Goal: Task Accomplishment & Management: Manage account settings

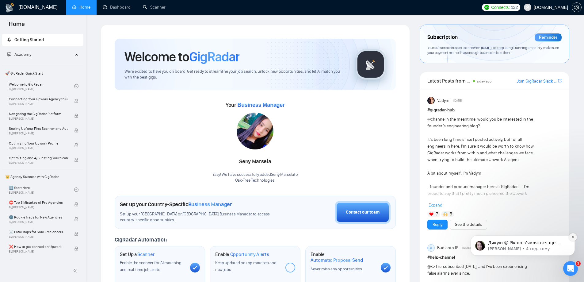
click at [571, 236] on icon "Dismiss notification" at bounding box center [572, 236] width 3 height 3
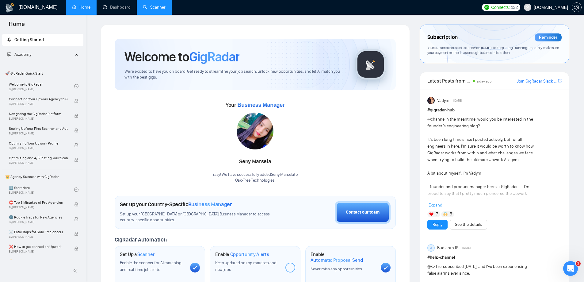
click at [156, 7] on link "Scanner" at bounding box center [154, 7] width 23 height 5
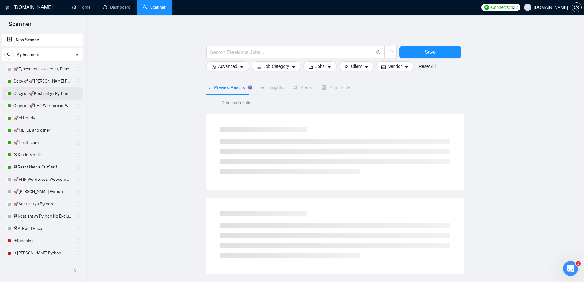
click at [62, 94] on link "Copy of 🚀Kostiantyn Python" at bounding box center [42, 93] width 58 height 12
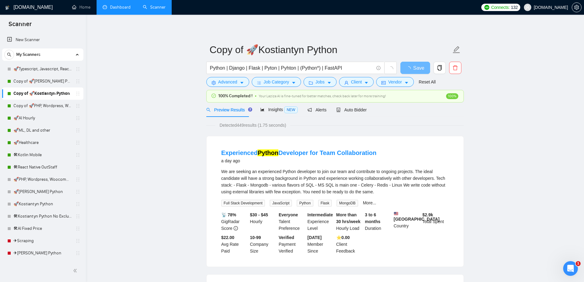
click at [123, 10] on link "Dashboard" at bounding box center [117, 7] width 28 height 5
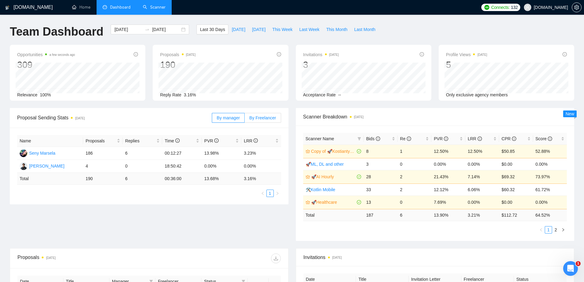
click at [251, 118] on span "By Freelancer" at bounding box center [262, 117] width 27 height 5
click at [244, 119] on input "By Freelancer" at bounding box center [244, 119] width 0 height 0
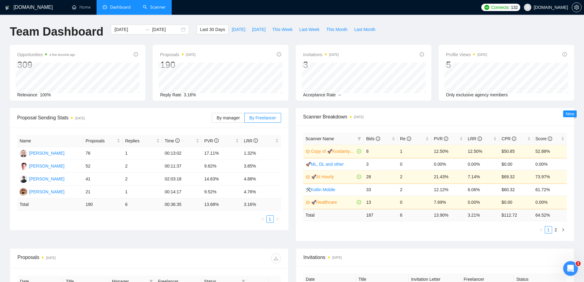
click at [161, 10] on link "Scanner" at bounding box center [154, 7] width 23 height 5
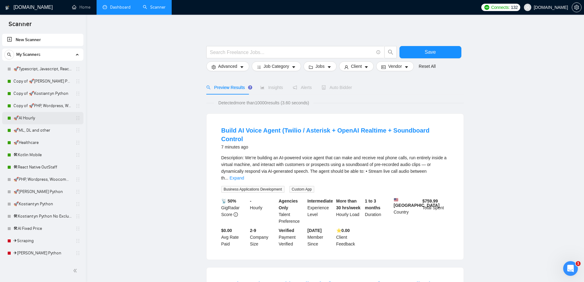
click at [22, 116] on link "🚀AI Hourly" at bounding box center [42, 118] width 58 height 12
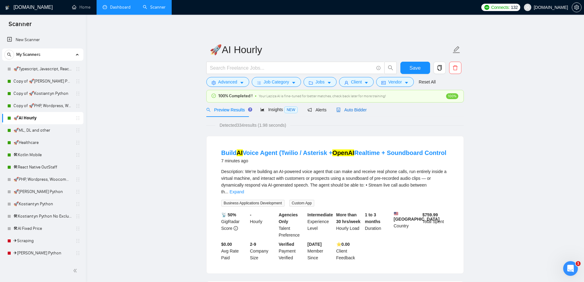
click at [343, 111] on span "Auto Bidder" at bounding box center [351, 109] width 30 height 5
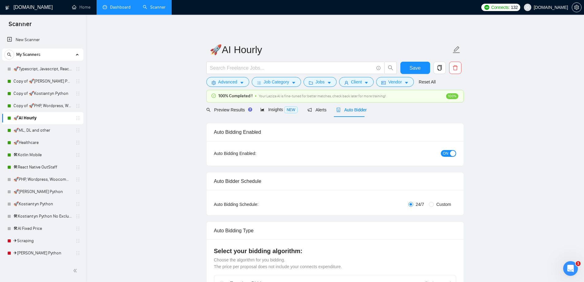
click at [441, 151] on button "ON" at bounding box center [447, 153] width 15 height 7
click at [407, 68] on button "Save" at bounding box center [415, 68] width 30 height 12
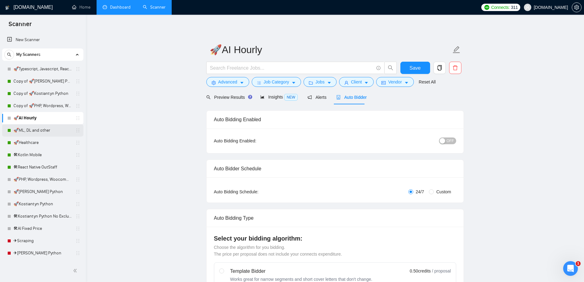
click at [41, 128] on link "🚀ML, DL and other" at bounding box center [42, 130] width 58 height 12
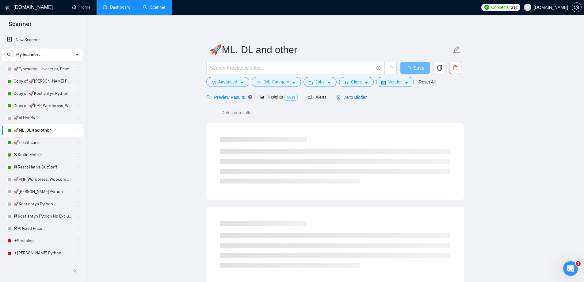
click at [349, 100] on span "Auto Bidder" at bounding box center [351, 97] width 30 height 5
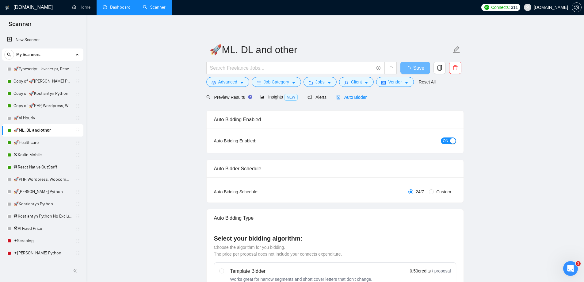
click at [443, 139] on span "ON" at bounding box center [446, 140] width 6 height 7
click at [413, 70] on span "Save" at bounding box center [414, 68] width 11 height 8
click at [51, 152] on link "🛠Kotlin Mobile" at bounding box center [42, 155] width 58 height 12
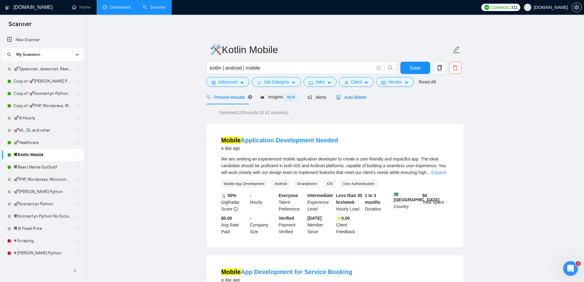
click at [350, 94] on div "Auto Bidder" at bounding box center [351, 97] width 30 height 7
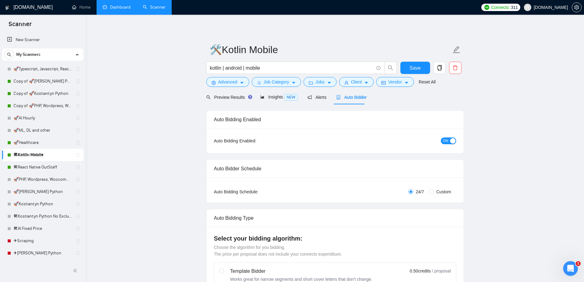
click at [432, 141] on div "ON" at bounding box center [415, 140] width 81 height 7
click at [446, 141] on span "ON" at bounding box center [446, 140] width 6 height 7
click at [421, 68] on button "Save" at bounding box center [415, 68] width 30 height 12
click at [31, 163] on link "🛠React Native OutStaff" at bounding box center [42, 167] width 58 height 12
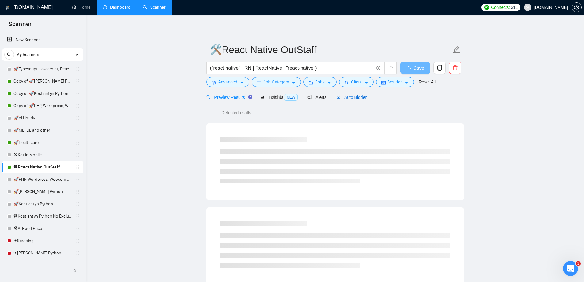
click at [354, 98] on span "Auto Bidder" at bounding box center [351, 97] width 30 height 5
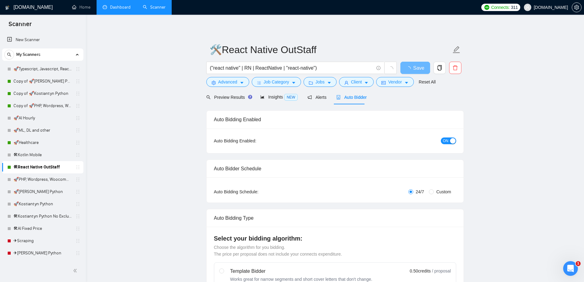
click at [445, 138] on span "ON" at bounding box center [446, 140] width 6 height 7
click at [415, 68] on span "Save" at bounding box center [414, 68] width 11 height 8
click at [56, 104] on link "Copy of 🚀PHP, Wordpress, Woocommerce" at bounding box center [42, 106] width 58 height 12
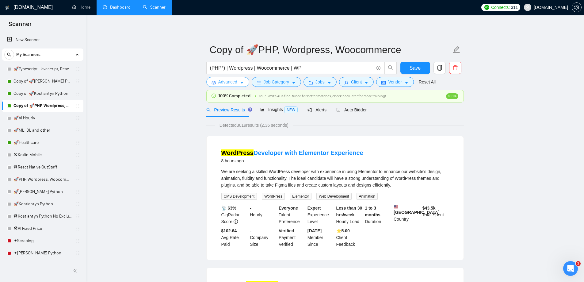
click at [230, 83] on span "Advanced" at bounding box center [227, 81] width 19 height 7
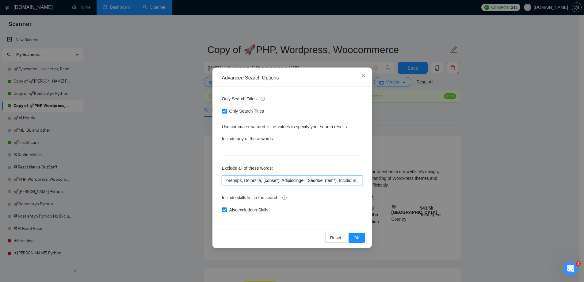
click at [280, 178] on input "text" at bounding box center [292, 180] width 140 height 10
type input "loremips, Dolorsita, (conse*), Adipiscin, Elitseddoeius, Tempor, (inc*), Utlabo…"
click at [356, 234] on button "OK" at bounding box center [356, 237] width 16 height 10
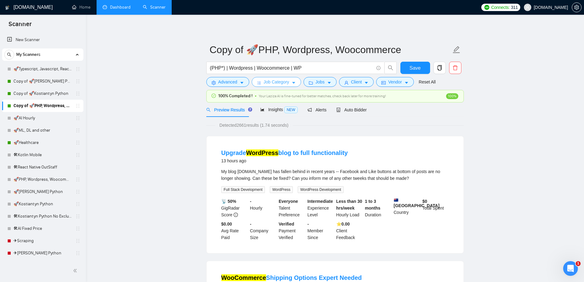
click at [283, 82] on span "Job Category" at bounding box center [275, 81] width 25 height 7
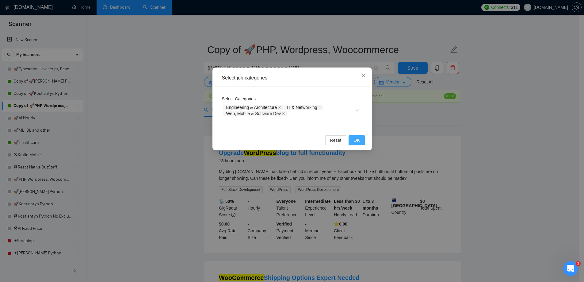
click at [354, 139] on span "OK" at bounding box center [356, 140] width 6 height 7
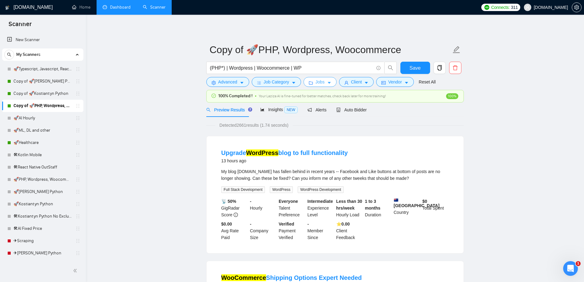
click at [317, 85] on span "Jobs" at bounding box center [319, 81] width 9 height 7
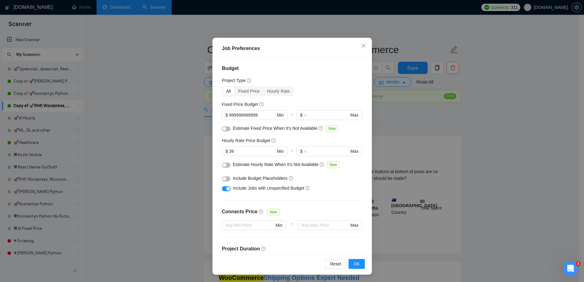
scroll to position [148, 0]
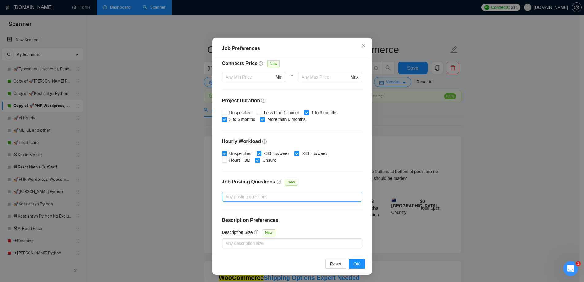
click at [257, 194] on div at bounding box center [288, 196] width 131 height 7
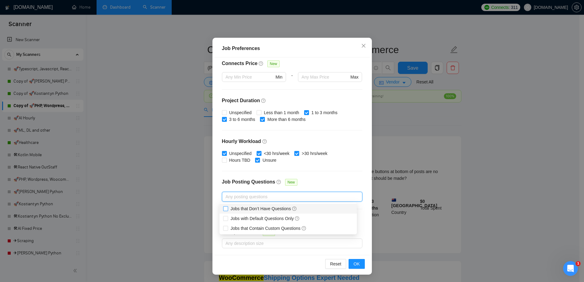
click at [230, 206] on span "Jobs that Don’t Have Questions" at bounding box center [263, 208] width 71 height 7
click at [227, 206] on input "Jobs that Don’t Have Questions" at bounding box center [225, 208] width 4 height 4
click at [228, 208] on span at bounding box center [225, 208] width 5 height 5
click at [227, 208] on input "Jobs that Don’t Have Questions" at bounding box center [225, 208] width 4 height 4
click at [249, 206] on span "Jobs that Don’t Have Questions" at bounding box center [263, 208] width 66 height 5
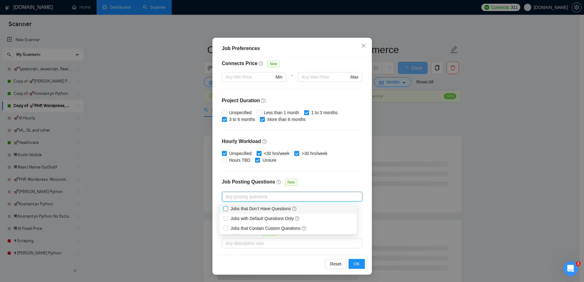
click at [227, 206] on input "Jobs that Don’t Have Questions" at bounding box center [225, 208] width 4 height 4
checkbox input "true"
click at [312, 181] on div "Job Posting Questions New" at bounding box center [292, 184] width 140 height 13
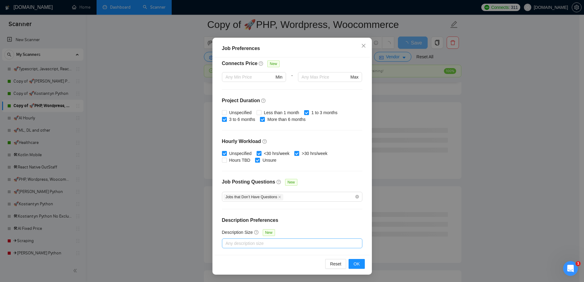
click at [257, 241] on div at bounding box center [288, 242] width 131 height 7
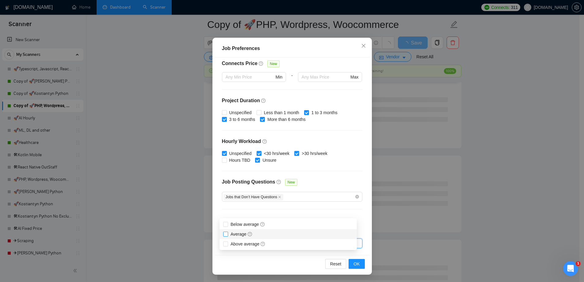
click at [236, 235] on span "Average" at bounding box center [241, 233] width 22 height 5
click at [227, 235] on input "Average" at bounding box center [225, 233] width 4 height 4
checkbox input "true"
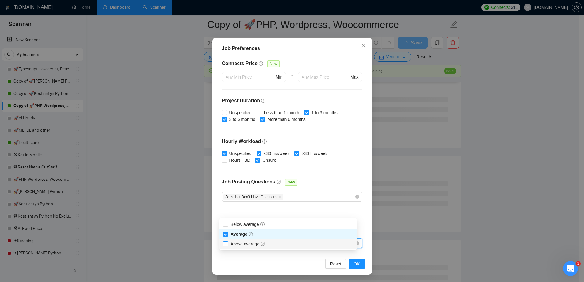
click at [240, 244] on span "Above average" at bounding box center [247, 243] width 35 height 5
click at [227, 244] on input "Above average" at bounding box center [225, 243] width 4 height 4
checkbox input "true"
click at [281, 205] on div "Budget Project Type All Fixed Price Hourly Rate Fixed Price Budget $ 9999999999…" at bounding box center [291, 155] width 155 height 197
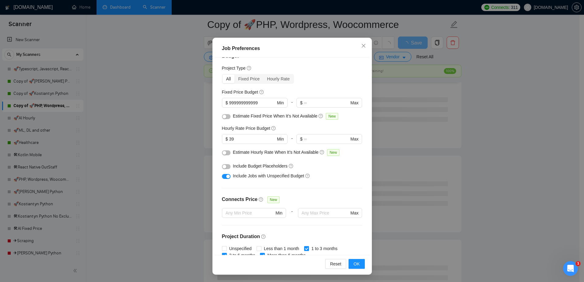
scroll to position [0, 0]
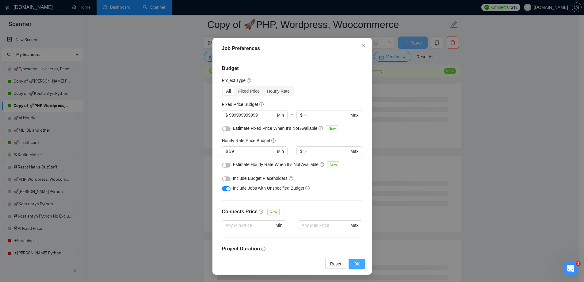
click at [354, 264] on span "OK" at bounding box center [356, 263] width 6 height 7
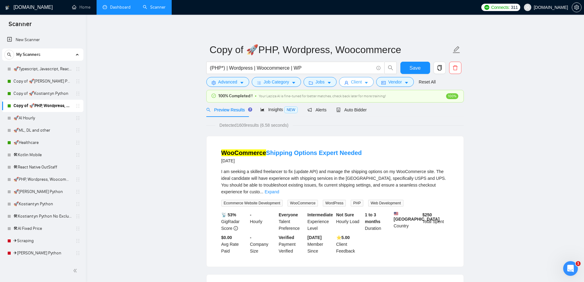
click at [351, 85] on span "Client" at bounding box center [356, 81] width 11 height 7
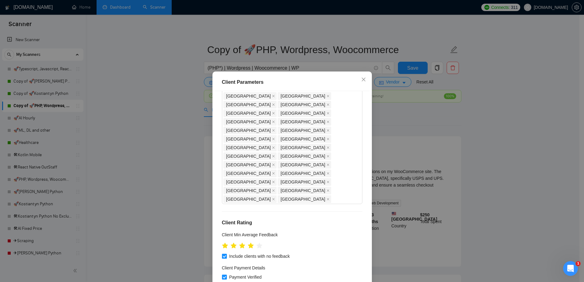
scroll to position [92, 0]
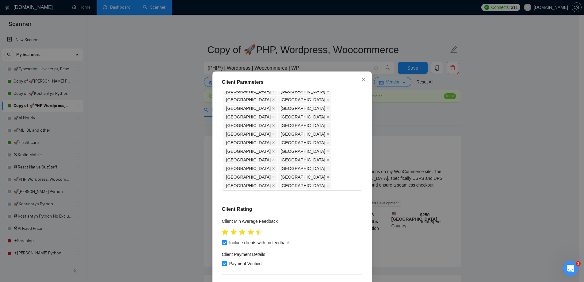
click at [256, 229] on icon "star" at bounding box center [259, 232] width 7 height 7
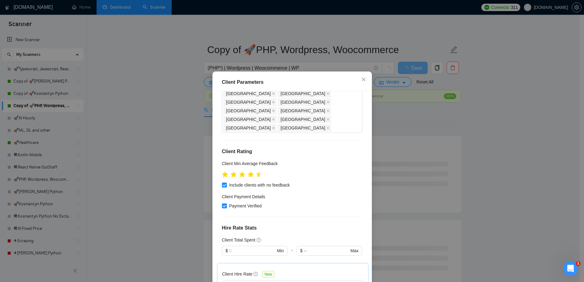
scroll to position [153, 0]
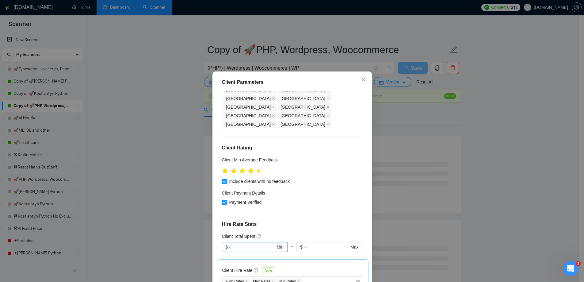
click at [252, 243] on input "text" at bounding box center [252, 246] width 46 height 7
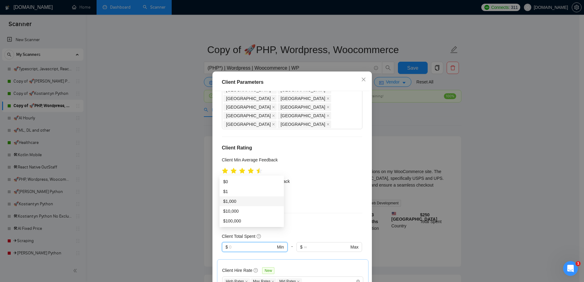
click at [240, 201] on div "$1,000" at bounding box center [251, 201] width 57 height 7
type input "1000"
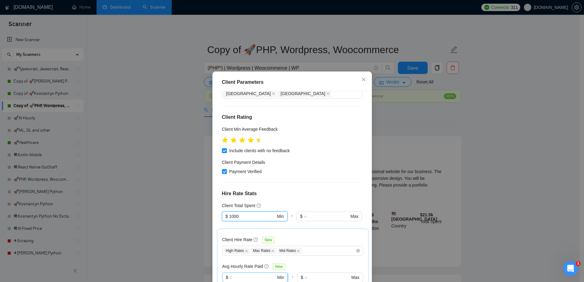
click at [255, 274] on input "text" at bounding box center [252, 277] width 47 height 7
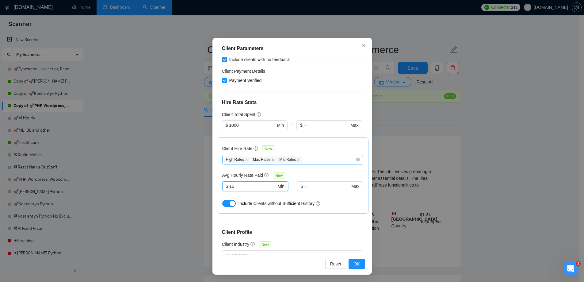
scroll to position [180, 0]
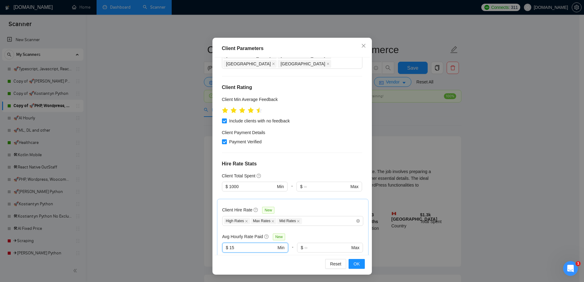
type input "15"
click at [232, 262] on div "button" at bounding box center [232, 265] width 6 height 6
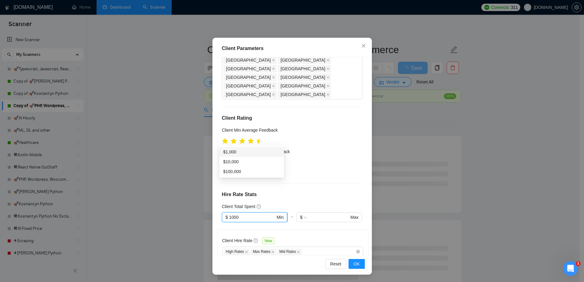
drag, startPoint x: 244, startPoint y: 141, endPoint x: 228, endPoint y: 139, distance: 17.0
click at [229, 213] on input "1000" at bounding box center [252, 216] width 46 height 7
click at [353, 262] on span "OK" at bounding box center [356, 263] width 6 height 7
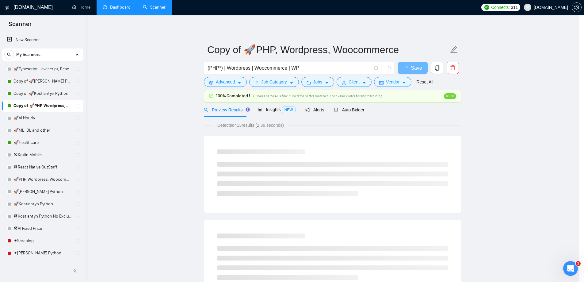
scroll to position [0, 0]
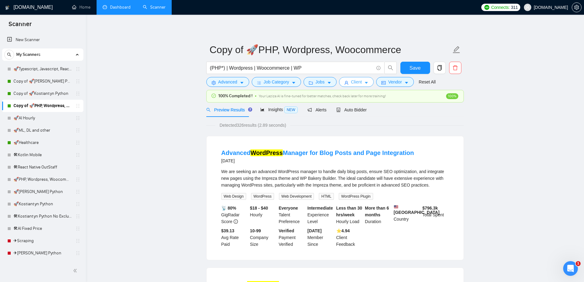
click at [365, 85] on icon "caret-down" at bounding box center [366, 83] width 4 height 4
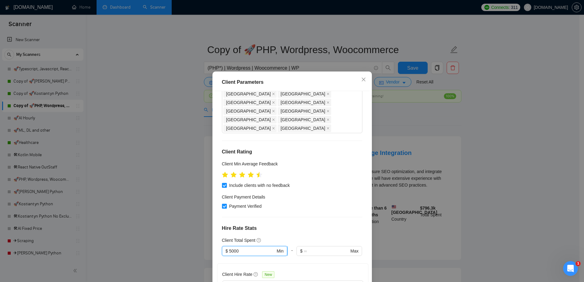
drag, startPoint x: 240, startPoint y: 176, endPoint x: 227, endPoint y: 171, distance: 14.7
click at [229, 247] on input "5000" at bounding box center [252, 250] width 46 height 7
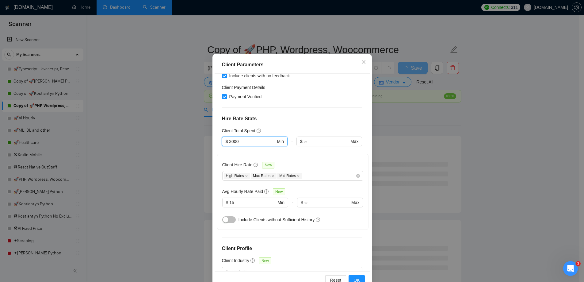
scroll to position [34, 0]
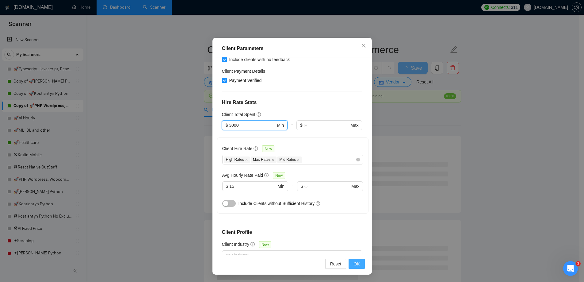
type input "3000"
click at [354, 261] on span "OK" at bounding box center [356, 263] width 6 height 7
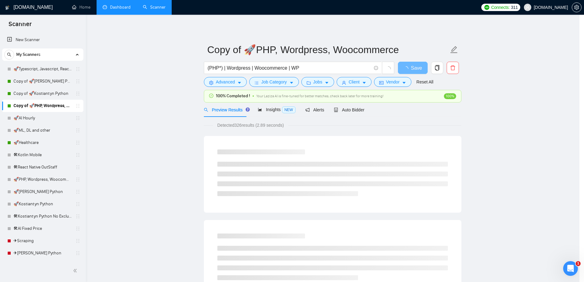
scroll to position [0, 0]
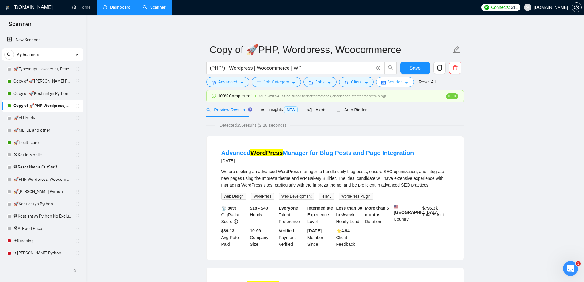
click at [398, 84] on span "Vendor" at bounding box center [394, 81] width 13 height 7
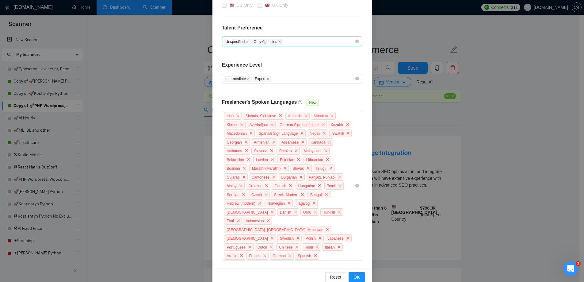
scroll to position [130, 0]
click at [272, 244] on div "Irish Sinhala, Sinhalese Amharic Albanian Khmer Azerbaijani German Sign Languag…" at bounding box center [288, 184] width 131 height 149
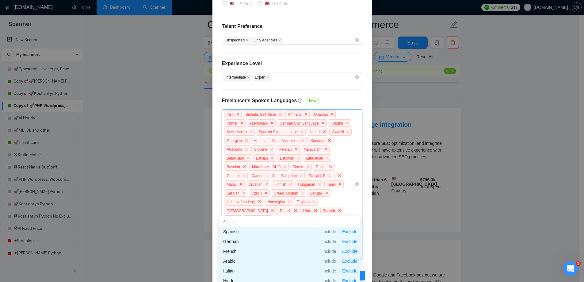
scroll to position [92, 0]
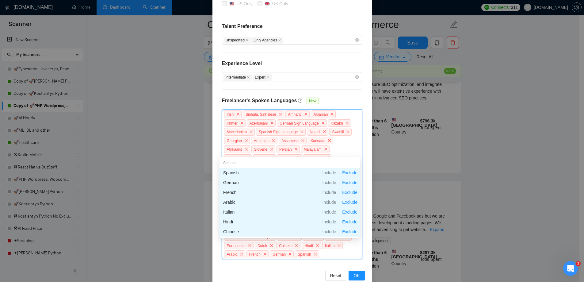
click at [348, 171] on span "Exclude" at bounding box center [349, 172] width 20 height 5
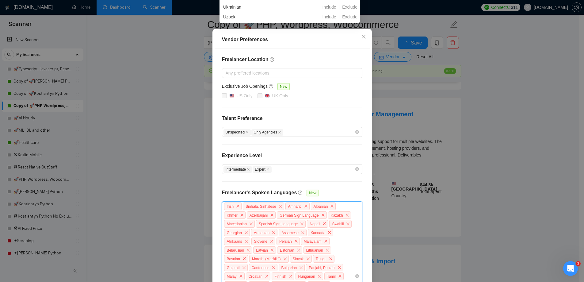
scroll to position [130, 0]
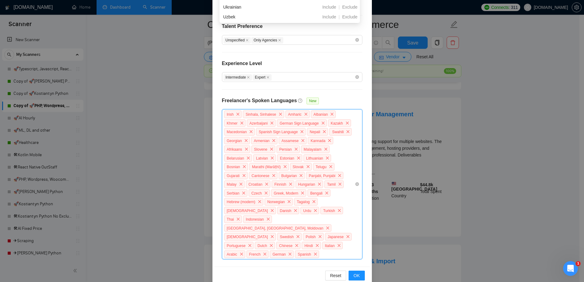
click at [273, 242] on div "Irish Sinhala, Sinhalese Amharic Albanian Khmer Azerbaijani German Sign Languag…" at bounding box center [288, 184] width 131 height 149
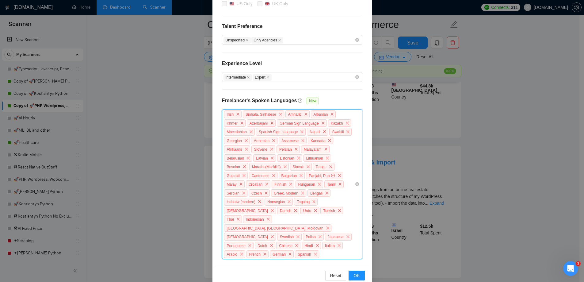
scroll to position [429, 0]
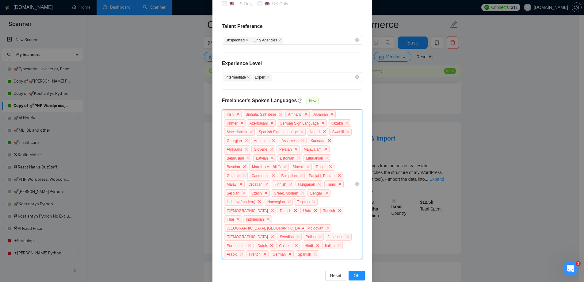
click at [263, 244] on div "Irish Sinhala, Sinhalese Amharic Albanian Khmer Azerbaijani German Sign Languag…" at bounding box center [288, 184] width 131 height 149
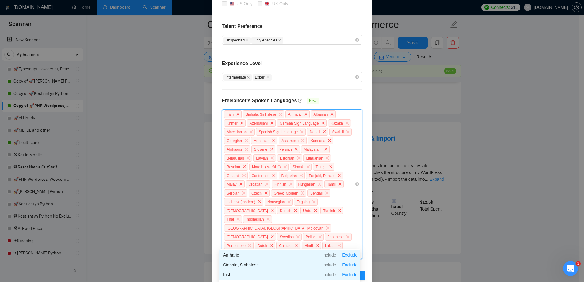
click at [347, 257] on div "Exclude" at bounding box center [349, 254] width 20 height 7
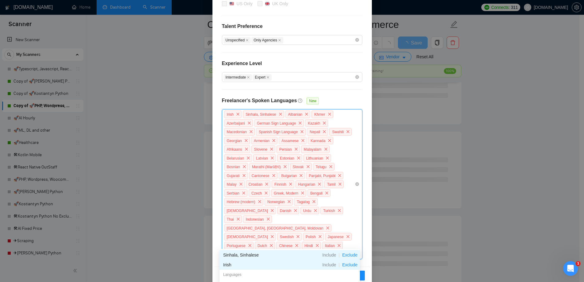
click at [350, 257] on span "Exclude" at bounding box center [349, 254] width 20 height 5
click at [346, 266] on span "Exclude" at bounding box center [349, 264] width 20 height 5
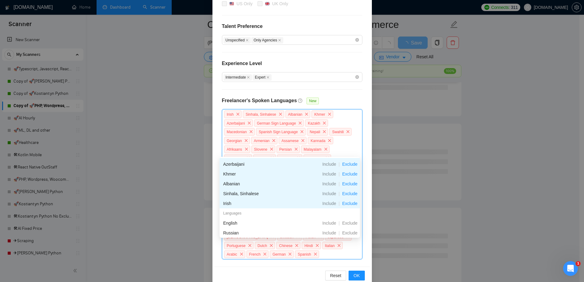
scroll to position [516, 0]
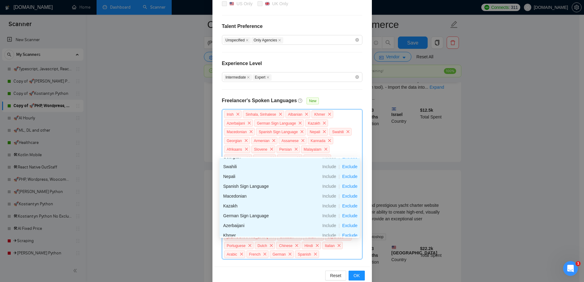
click at [350, 187] on span "Exclude" at bounding box center [349, 185] width 20 height 5
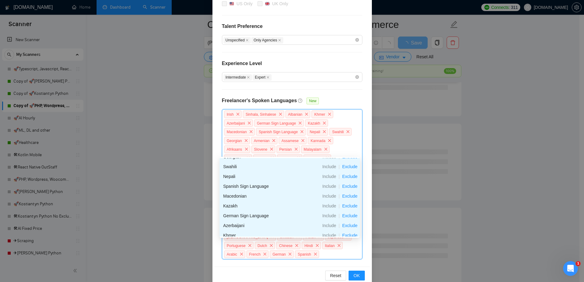
click at [348, 177] on span "Exclude" at bounding box center [349, 176] width 20 height 5
click at [349, 168] on span "Exclude" at bounding box center [349, 166] width 20 height 5
click at [319, 243] on div "Irish Sinhala, Sinhalese Albanian Khmer Azerbaijani German Sign Language Kazakh…" at bounding box center [288, 184] width 131 height 149
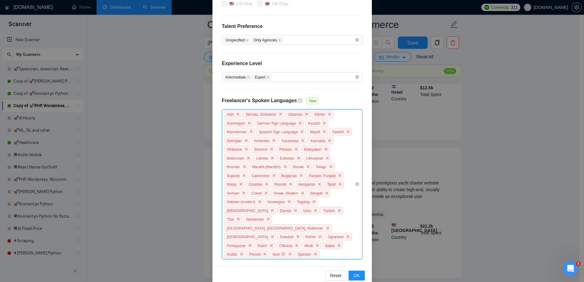
scroll to position [582, 0]
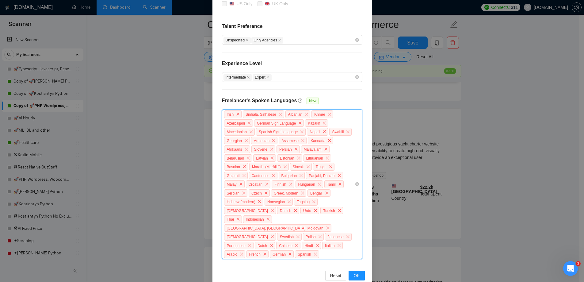
click at [294, 240] on div "Irish Sinhala, Sinhalese Albanian Khmer Azerbaijani German Sign Language Kazakh…" at bounding box center [288, 184] width 131 height 149
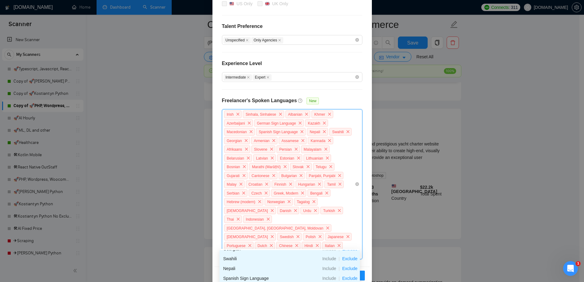
click at [348, 257] on span "Exclude" at bounding box center [349, 258] width 20 height 5
click at [346, 257] on span "Exclude" at bounding box center [349, 258] width 20 height 5
click at [293, 244] on div "Irish Sinhala, Sinhalese Albanian Khmer Azerbaijani German Sign Language Kazakh…" at bounding box center [288, 184] width 131 height 149
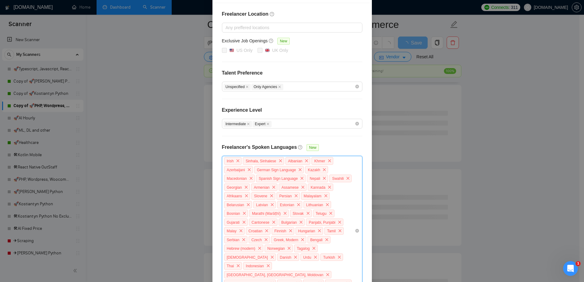
scroll to position [130, 0]
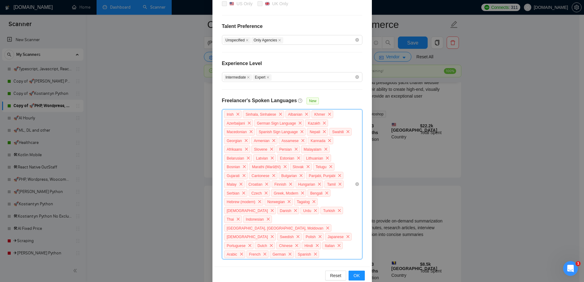
click at [262, 241] on div "Irish Sinhala, Sinhalese Albanian Khmer Azerbaijani German Sign Language Kazakh…" at bounding box center [288, 184] width 131 height 149
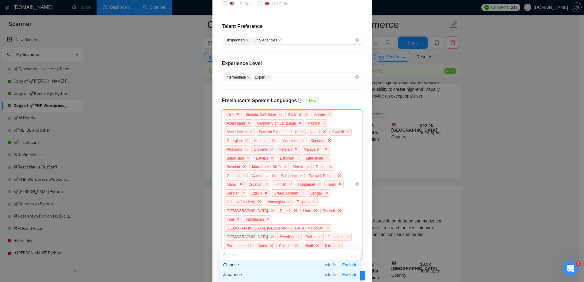
scroll to position [0, 0]
type input "Nepa"
click at [234, 265] on div "Nepali" at bounding box center [257, 264] width 68 height 7
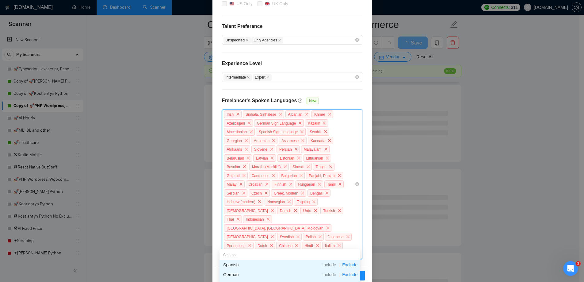
click at [236, 274] on div "German" at bounding box center [257, 274] width 68 height 7
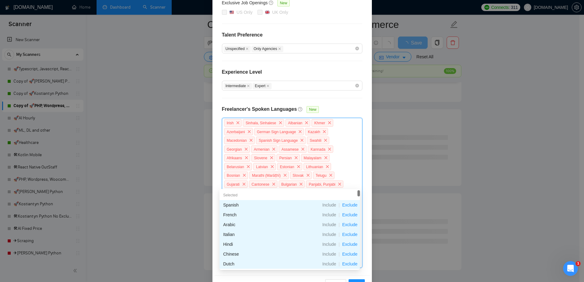
scroll to position [735, 0]
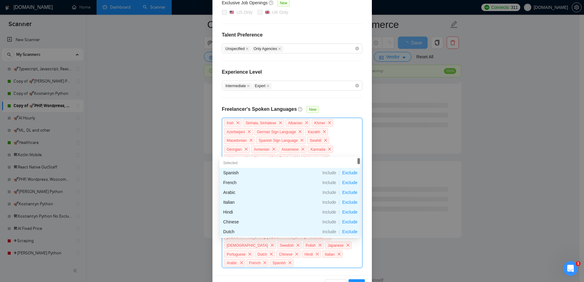
click at [338, 145] on div "Irish Sinhala, Sinhalese Albanian Khmer Azerbaijani German Sign Language Kazakh…" at bounding box center [288, 192] width 131 height 149
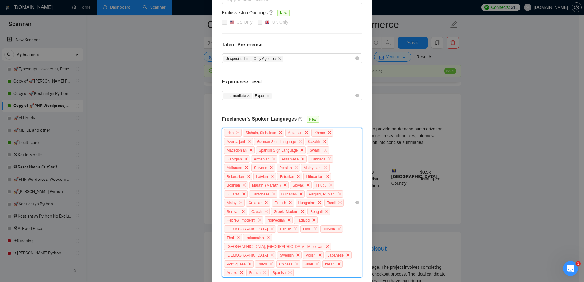
scroll to position [122, 0]
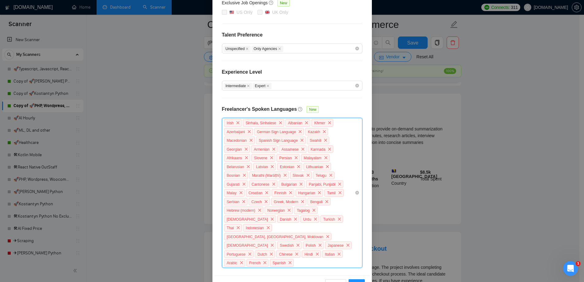
click at [347, 244] on div "Irish Sinhala, Sinhalese Albanian Khmer Azerbaijani German Sign Language Kazakh…" at bounding box center [288, 192] width 131 height 149
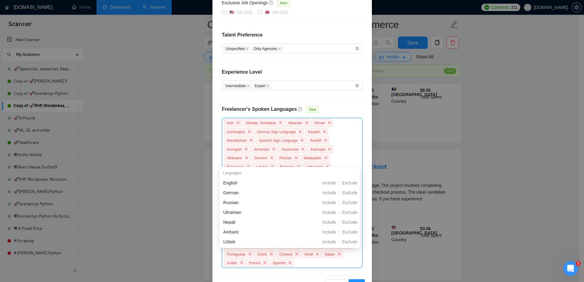
scroll to position [827, 0]
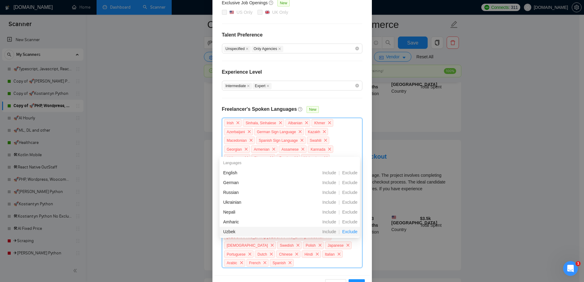
click at [349, 231] on span "Exclude" at bounding box center [349, 231] width 20 height 5
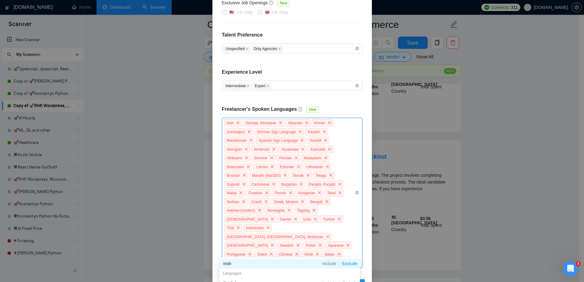
click at [307, 255] on div "Irish Sinhala, Sinhalese Albanian Khmer Azerbaijani German Sign Language Kazakh…" at bounding box center [292, 193] width 140 height 150
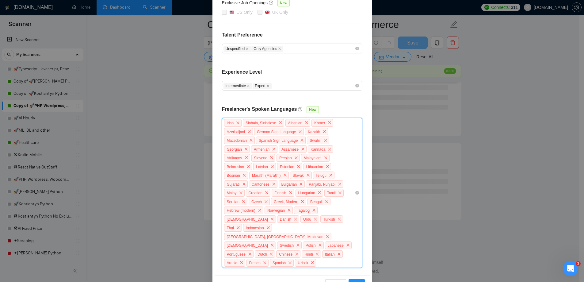
scroll to position [753, 0]
click at [278, 253] on div "Irish Sinhala, Sinhalese Albanian Khmer Azerbaijani German Sign Language Kazakh…" at bounding box center [288, 192] width 131 height 149
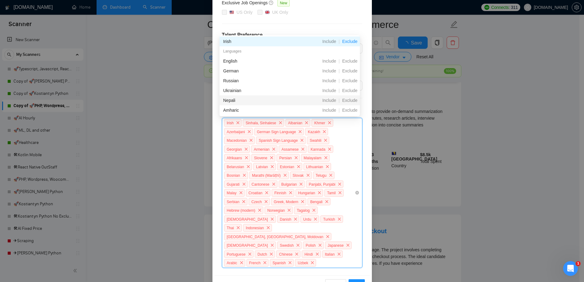
scroll to position [827, 0]
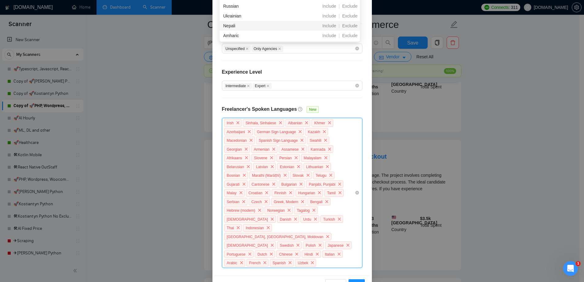
click at [253, 252] on div "Irish Sinhala, Sinhalese Albanian Khmer Azerbaijani German Sign Language Kazakh…" at bounding box center [288, 192] width 131 height 149
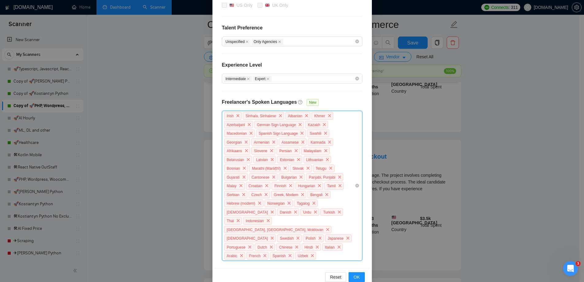
scroll to position [130, 0]
click at [260, 244] on div "Irish Sinhala, Sinhalese Albanian Khmer Azerbaijani German Sign Language Kazakh…" at bounding box center [288, 184] width 131 height 149
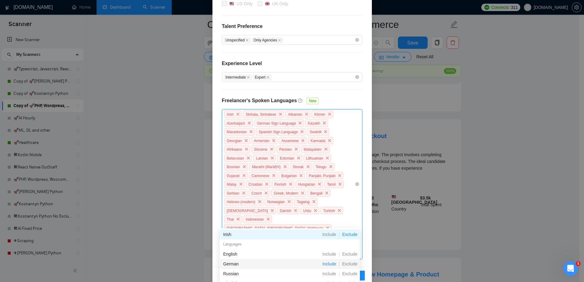
scroll to position [858, 0]
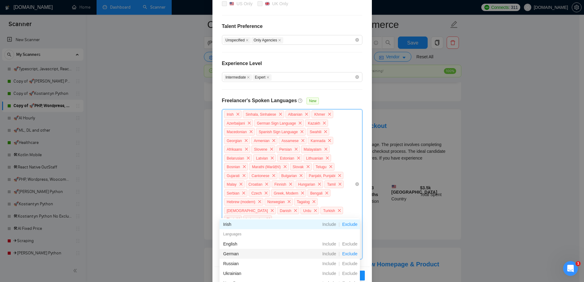
click at [348, 252] on span "Exclude" at bounding box center [349, 253] width 20 height 5
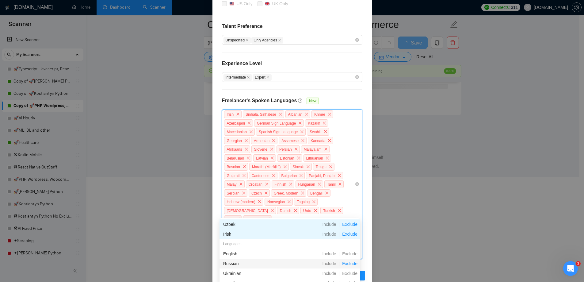
click at [350, 262] on span "Exclude" at bounding box center [349, 263] width 20 height 5
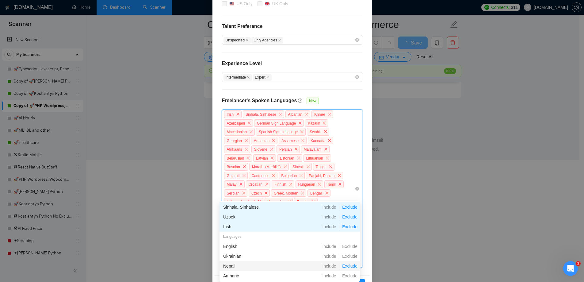
click at [349, 266] on span "Exclude" at bounding box center [349, 265] width 20 height 5
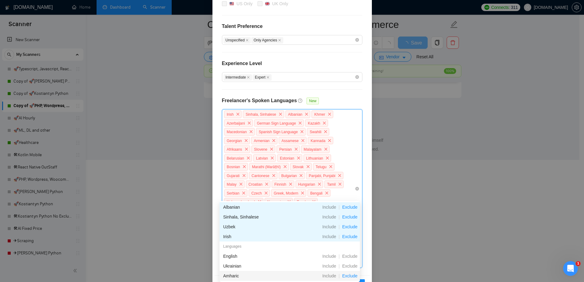
click at [352, 274] on span "Exclude" at bounding box center [349, 275] width 20 height 5
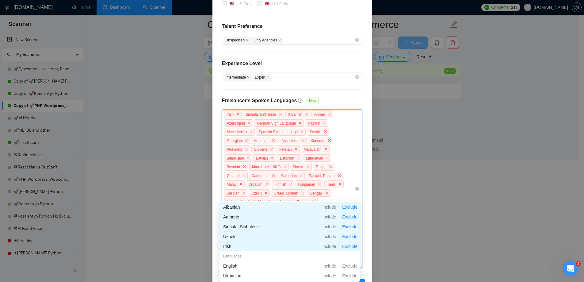
click at [345, 127] on div "Irish Sinhala, Sinhalese Albanian Khmer Azerbaijani German Sign Language Kazakh…" at bounding box center [288, 188] width 131 height 157
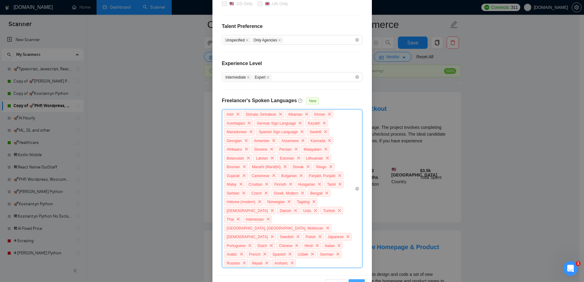
click at [356, 280] on span "OK" at bounding box center [356, 283] width 6 height 7
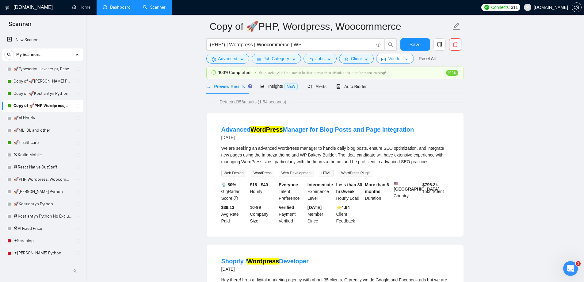
scroll to position [0, 0]
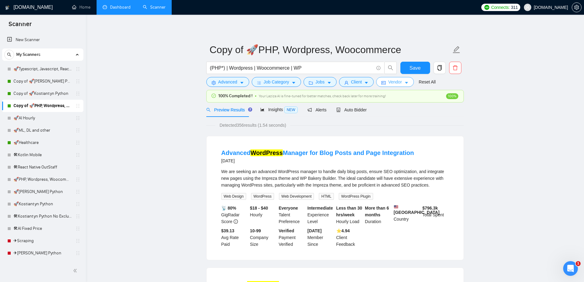
click at [404, 82] on icon "caret-down" at bounding box center [406, 83] width 4 height 4
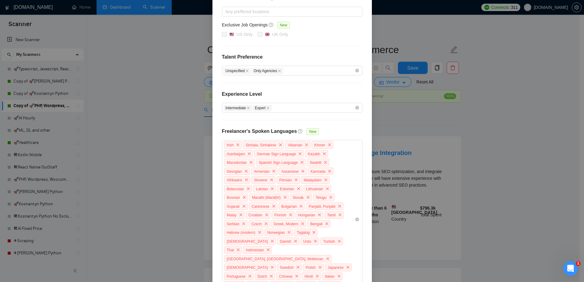
click at [403, 83] on div "Vendor Preferences Freelancer Location Any preffered locations Exclusive Job Op…" at bounding box center [292, 141] width 584 height 282
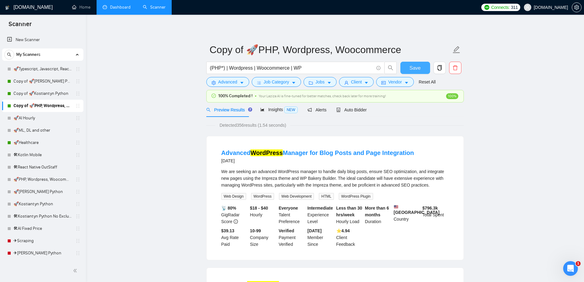
click at [408, 68] on button "Save" at bounding box center [415, 68] width 30 height 12
click at [57, 94] on link "Copy of 🚀Kostiantyn Python" at bounding box center [42, 93] width 58 height 12
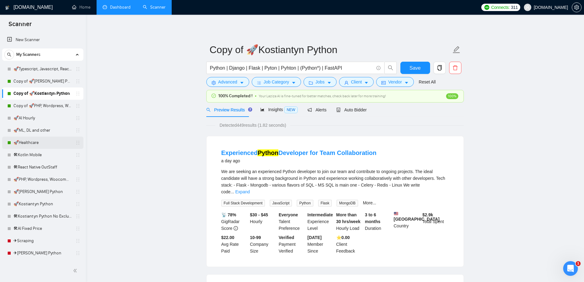
click at [41, 140] on link "🚀Healthcare" at bounding box center [42, 142] width 58 height 12
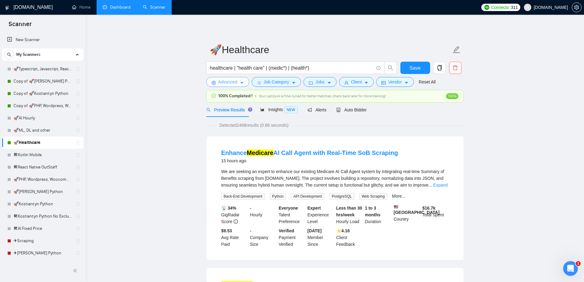
click at [241, 83] on icon "caret-down" at bounding box center [242, 83] width 4 height 4
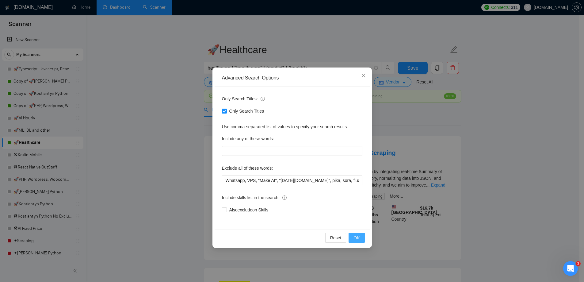
click at [352, 240] on button "OK" at bounding box center [356, 237] width 16 height 10
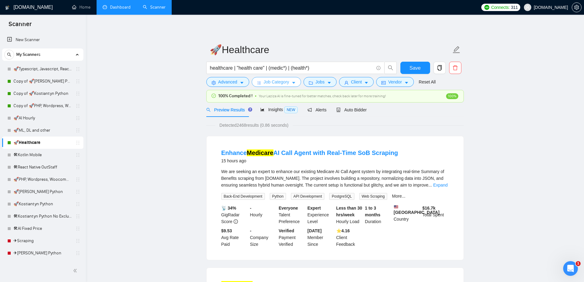
click at [276, 85] on span "Job Category" at bounding box center [275, 81] width 25 height 7
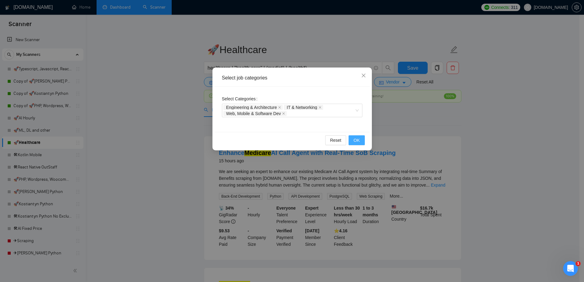
click at [358, 139] on span "OK" at bounding box center [356, 140] width 6 height 7
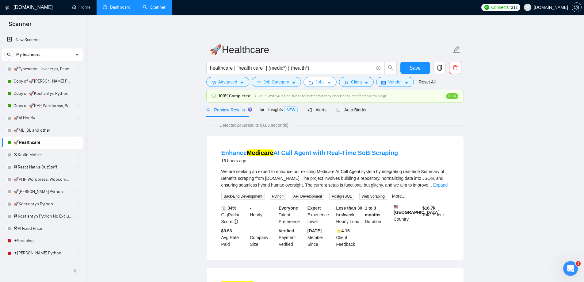
click at [317, 85] on span "Jobs" at bounding box center [319, 81] width 9 height 7
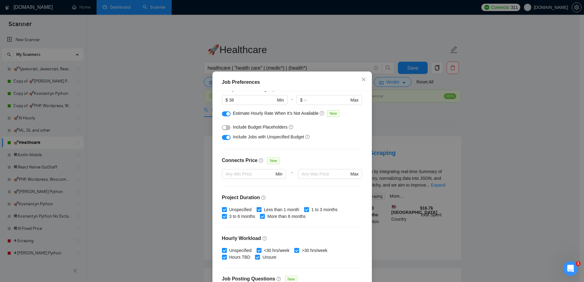
scroll to position [92, 0]
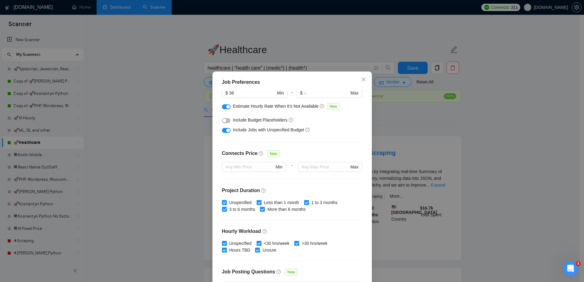
click at [258, 201] on input "Less than 1 month" at bounding box center [258, 202] width 4 height 4
checkbox input "false"
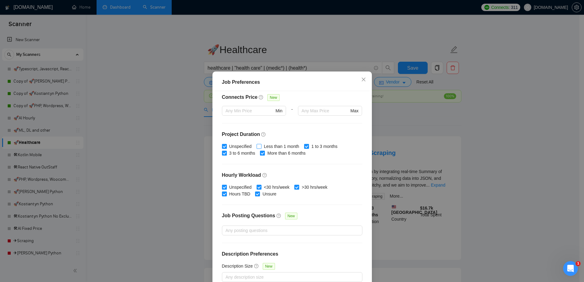
scroll to position [34, 0]
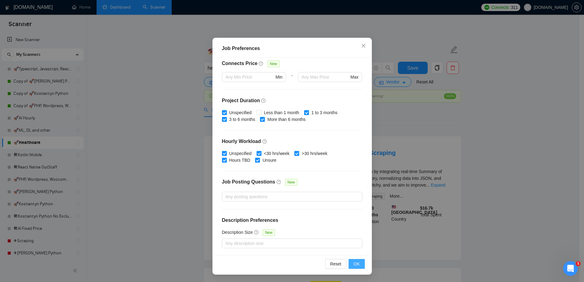
click at [356, 260] on span "OK" at bounding box center [356, 263] width 6 height 7
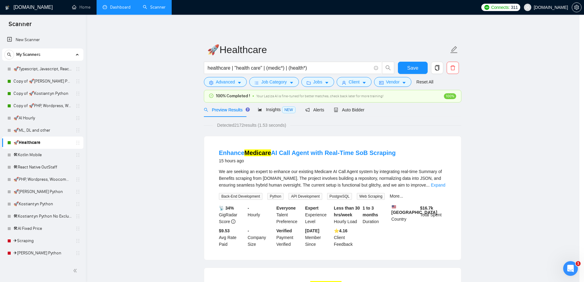
scroll to position [0, 0]
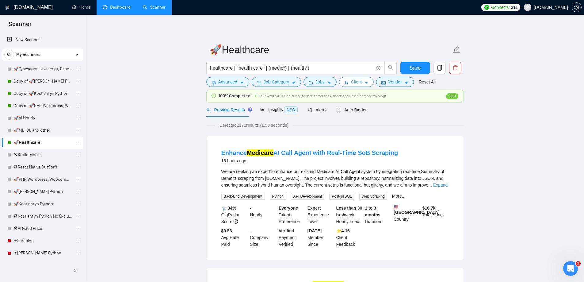
click at [352, 81] on span "Client" at bounding box center [356, 81] width 11 height 7
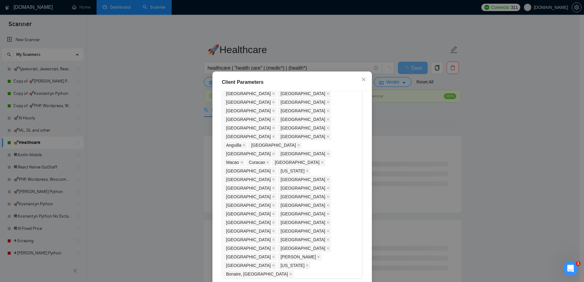
scroll to position [272, 0]
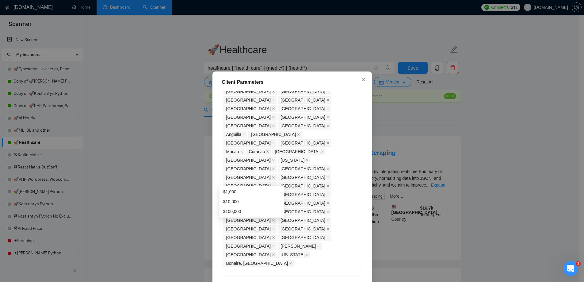
type input "1000"
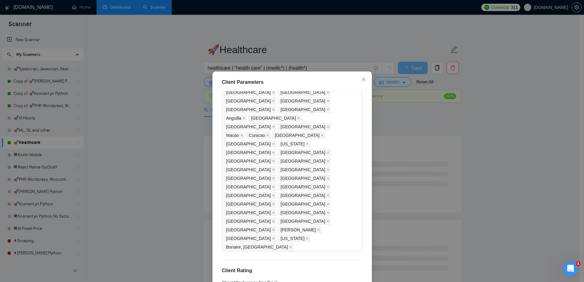
scroll to position [302, 0]
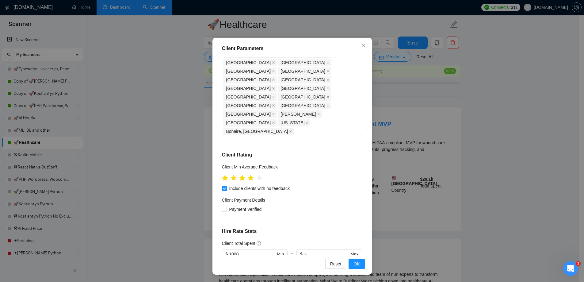
scroll to position [31, 0]
type input "15"
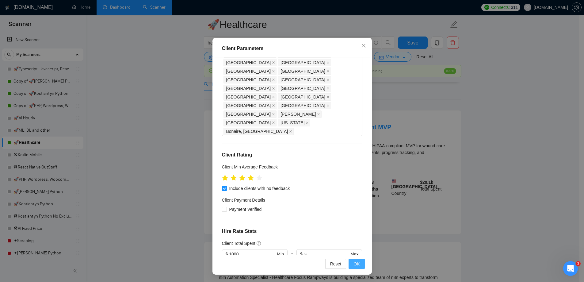
click at [349, 259] on button "OK" at bounding box center [356, 264] width 16 height 10
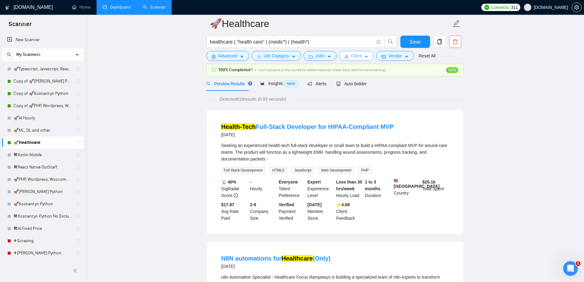
scroll to position [0, 0]
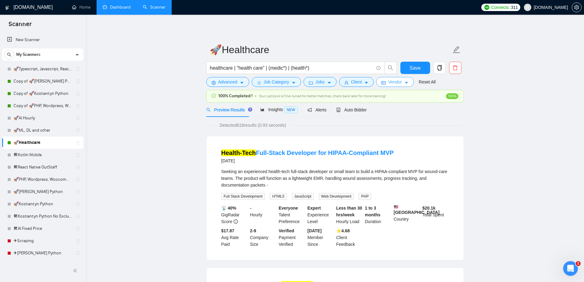
click at [384, 80] on button "Vendor" at bounding box center [394, 82] width 37 height 10
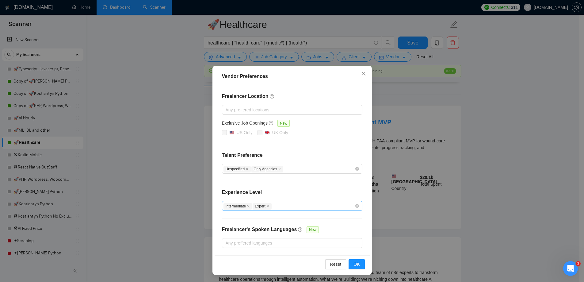
scroll to position [92, 0]
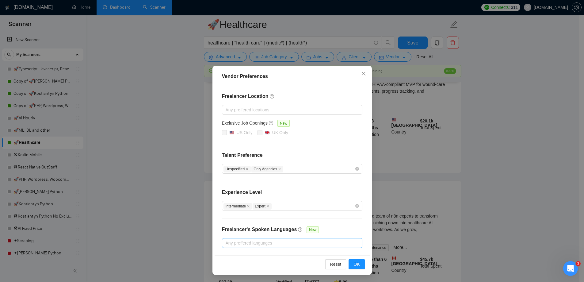
click at [281, 241] on div at bounding box center [288, 242] width 131 height 7
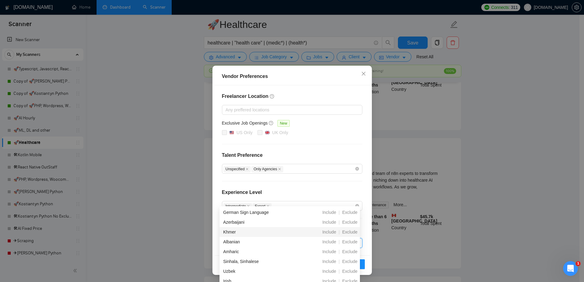
scroll to position [153, 0]
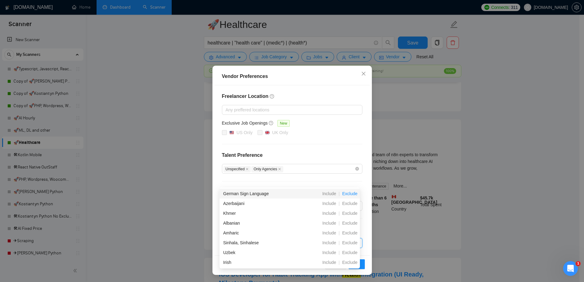
click at [350, 192] on span "Exclude" at bounding box center [349, 193] width 20 height 5
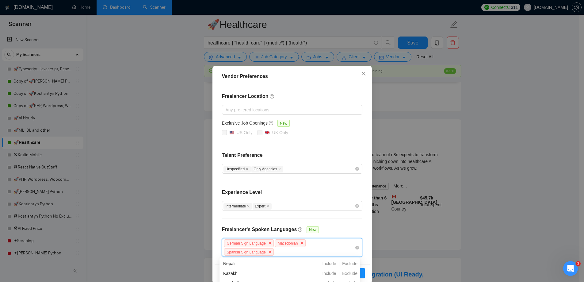
scroll to position [10, 0]
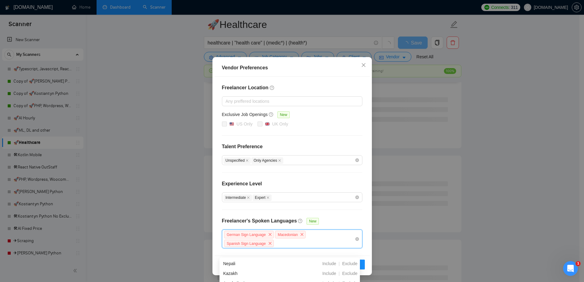
click at [304, 240] on div "German Sign Language Macedonian Spanish Sign Language" at bounding box center [288, 238] width 131 height 17
click at [277, 241] on div "German Sign Language Macedonian Spanish Sign Language" at bounding box center [288, 238] width 131 height 17
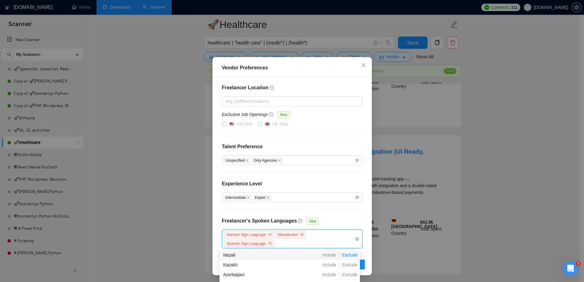
click at [352, 254] on span "Exclude" at bounding box center [349, 254] width 20 height 5
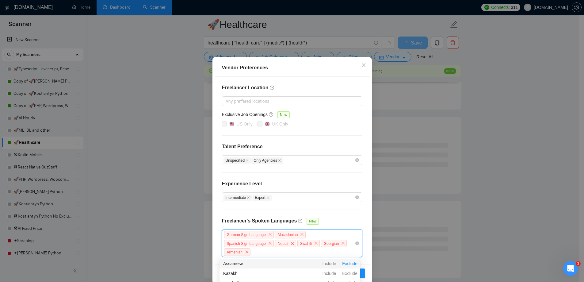
click at [347, 263] on span "Exclude" at bounding box center [349, 263] width 20 height 5
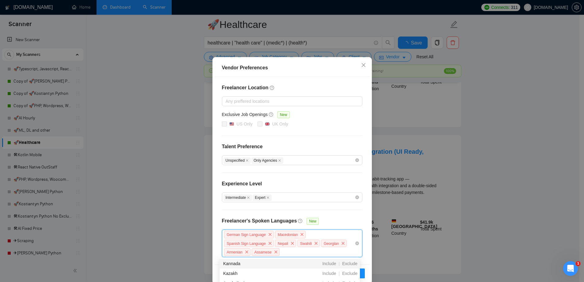
click at [347, 263] on span "Exclude" at bounding box center [349, 263] width 20 height 5
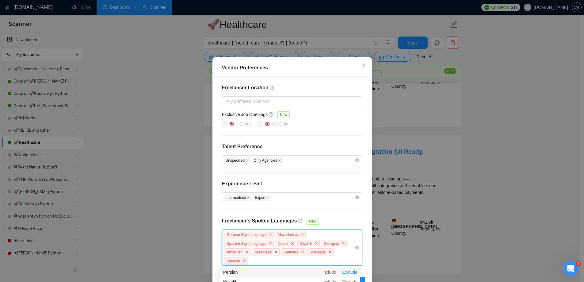
click at [346, 270] on span "Exclude" at bounding box center [349, 271] width 20 height 5
click at [349, 271] on span "Exclude" at bounding box center [349, 271] width 20 height 5
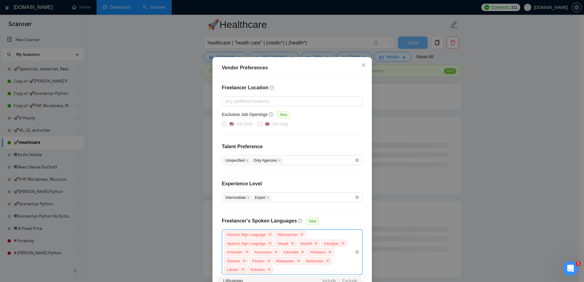
scroll to position [36, 0]
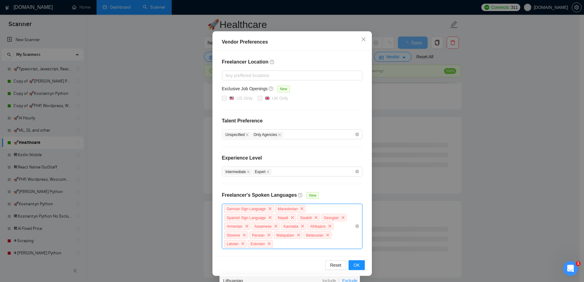
click at [347, 279] on span "Exclude" at bounding box center [349, 280] width 20 height 5
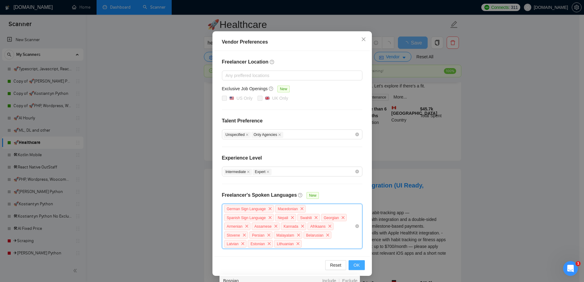
click at [348, 264] on button "OK" at bounding box center [356, 265] width 16 height 10
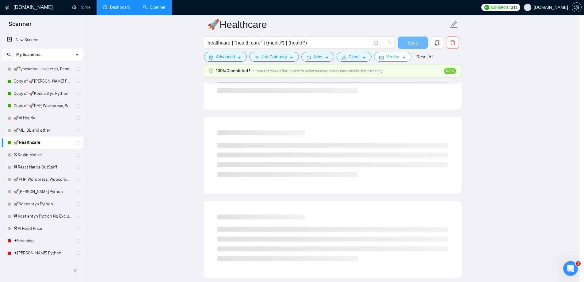
scroll to position [0, 0]
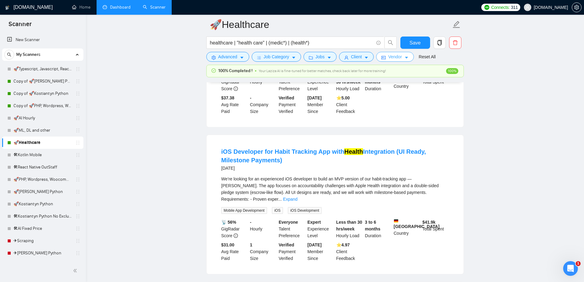
click at [394, 55] on span "Vendor" at bounding box center [394, 56] width 13 height 7
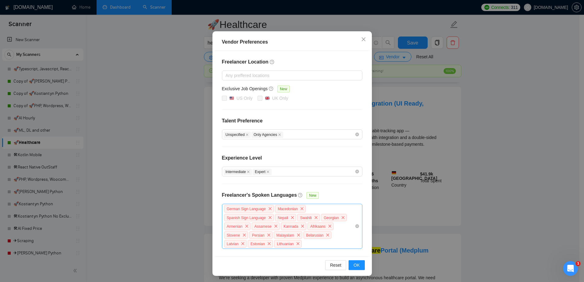
scroll to position [368, 0]
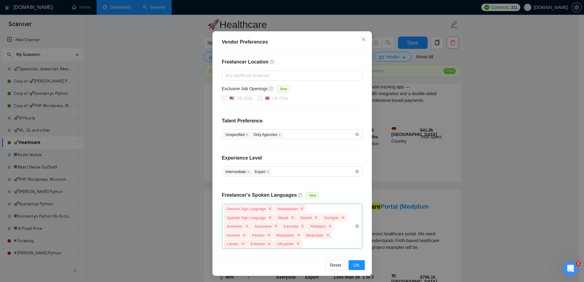
click at [319, 244] on div "German Sign Language Macedonian Spanish Sign Language Nepali Swahili Georgian A…" at bounding box center [288, 226] width 131 height 44
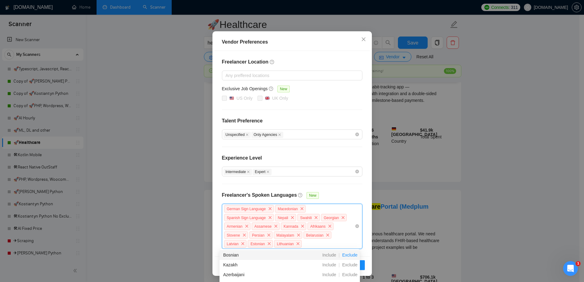
click at [344, 255] on span "Exclude" at bounding box center [349, 254] width 20 height 5
click at [346, 255] on span "Exclude" at bounding box center [349, 254] width 20 height 5
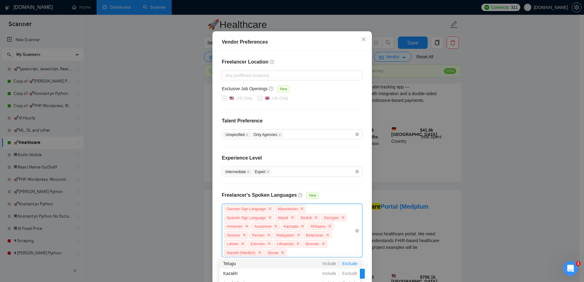
click at [349, 265] on span "Exclude" at bounding box center [349, 263] width 20 height 5
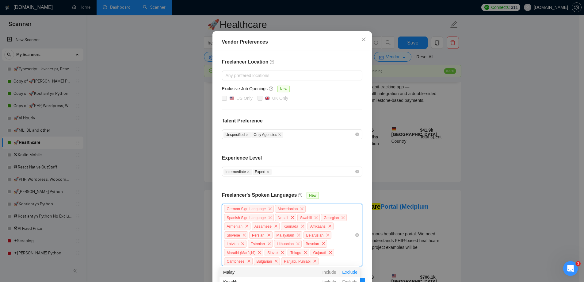
click at [350, 274] on span "Exclude" at bounding box center [349, 271] width 20 height 5
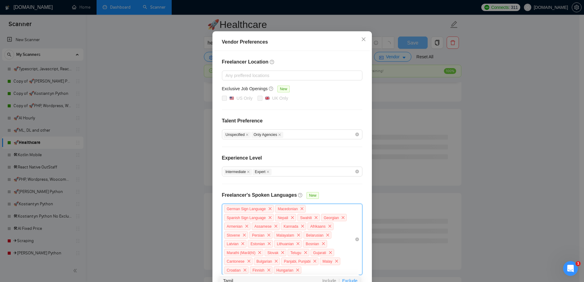
click at [352, 278] on span "Exclude" at bounding box center [349, 280] width 20 height 5
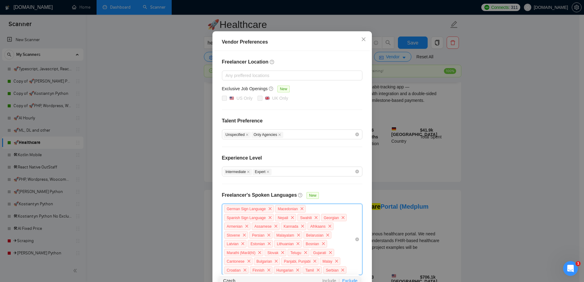
click at [352, 278] on span "Exclude" at bounding box center [349, 280] width 20 height 5
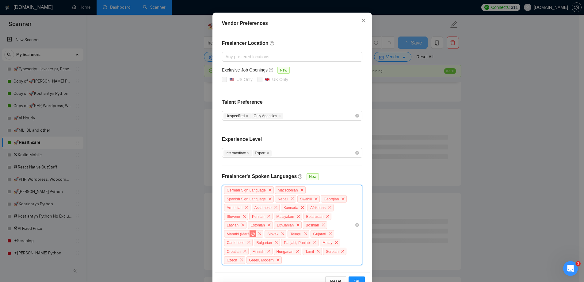
scroll to position [69, 0]
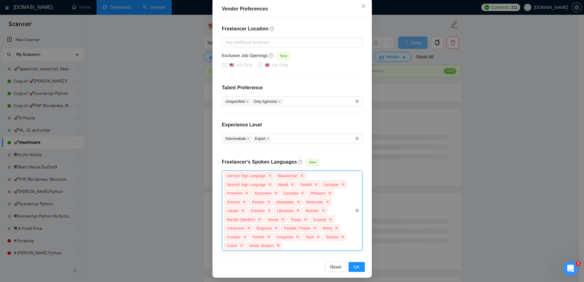
click at [343, 241] on div "German Sign Language Macedonian Spanish Sign Language Nepali Swahili Georgian A…" at bounding box center [288, 210] width 131 height 79
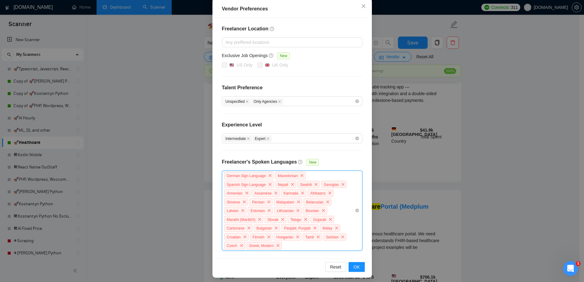
click at [333, 244] on div "German Sign Language Macedonian Spanish Sign Language Nepali Swahili Georgian A…" at bounding box center [288, 210] width 131 height 79
click at [350, 256] on span "Exclude" at bounding box center [349, 254] width 20 height 5
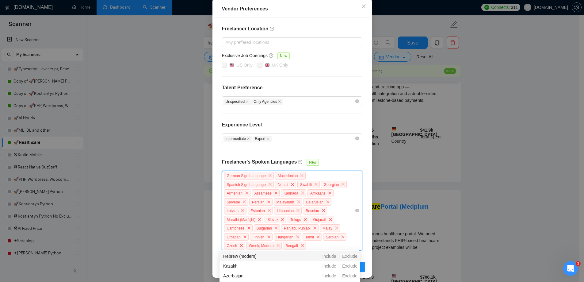
click at [350, 256] on span "Exclude" at bounding box center [349, 255] width 20 height 5
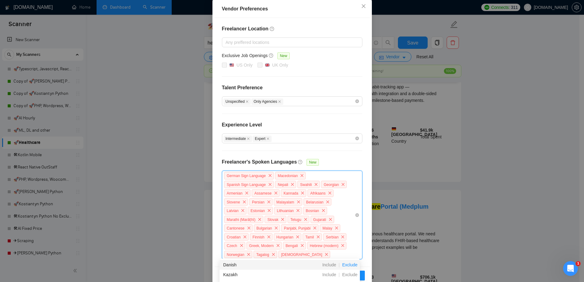
click at [350, 263] on span "Exclude" at bounding box center [349, 264] width 20 height 5
click at [350, 264] on span "Exclude" at bounding box center [349, 264] width 20 height 5
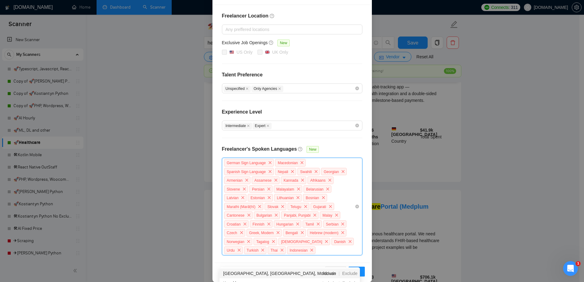
scroll to position [88, 0]
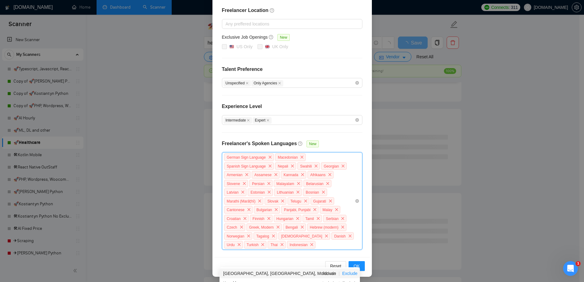
click at [347, 272] on span "Exclude" at bounding box center [349, 272] width 20 height 5
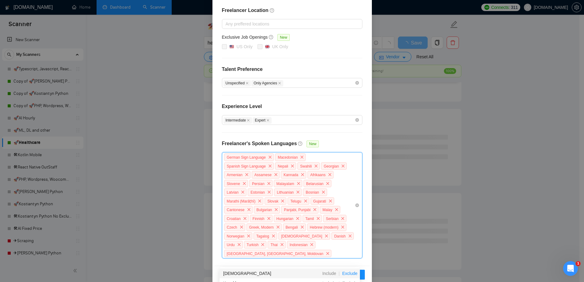
click at [350, 270] on span "Exclude" at bounding box center [349, 272] width 20 height 5
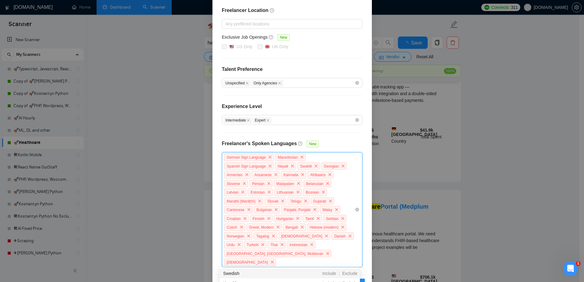
click at [347, 274] on span "Exclude" at bounding box center [349, 272] width 20 height 5
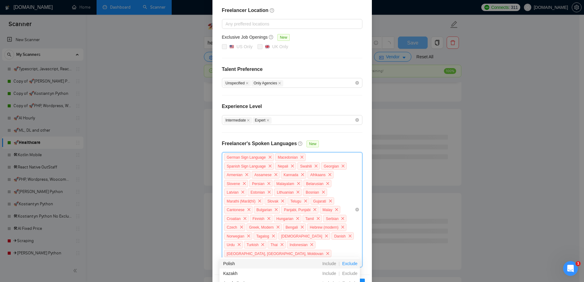
click at [346, 265] on span "Exclude" at bounding box center [349, 263] width 20 height 5
click at [349, 264] on span "Exclude" at bounding box center [349, 263] width 20 height 5
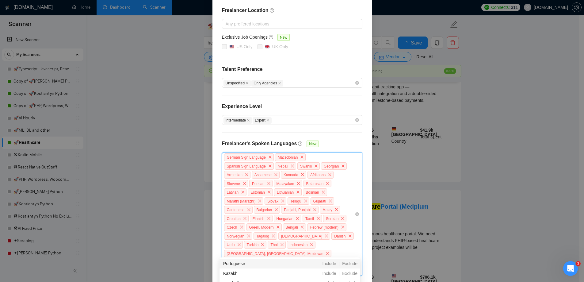
click at [349, 264] on span "Exclude" at bounding box center [349, 263] width 20 height 5
click at [349, 269] on span "Exclude" at bounding box center [349, 270] width 20 height 5
click at [349, 269] on span "Exclude" at bounding box center [349, 271] width 20 height 5
click at [349, 270] on span "Exclude" at bounding box center [349, 271] width 20 height 5
click at [351, 272] on span "Exclude" at bounding box center [349, 271] width 20 height 5
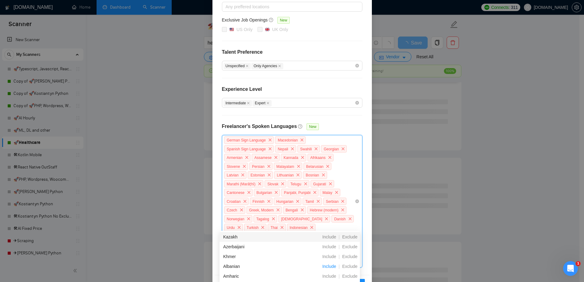
scroll to position [429, 0]
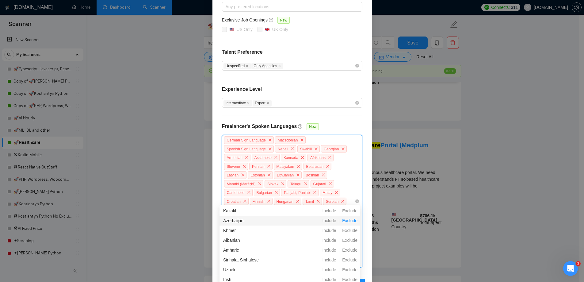
click at [349, 222] on span "Exclude" at bounding box center [349, 220] width 20 height 5
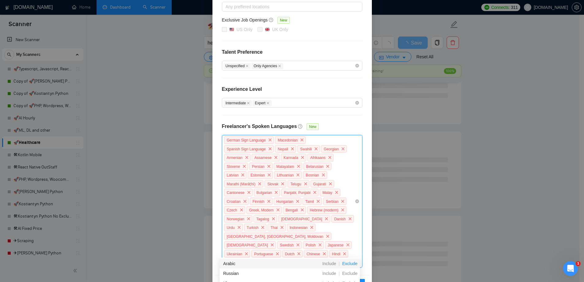
click at [346, 263] on span "Exclude" at bounding box center [349, 263] width 20 height 5
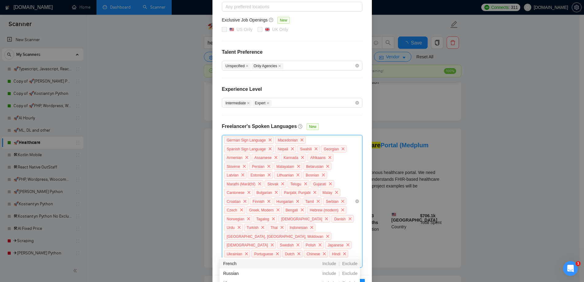
scroll to position [113, 0]
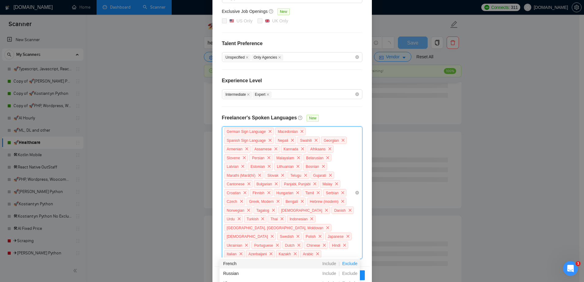
click at [346, 261] on span "Exclude" at bounding box center [349, 263] width 20 height 5
click at [347, 261] on span "Exclude" at bounding box center [349, 263] width 20 height 5
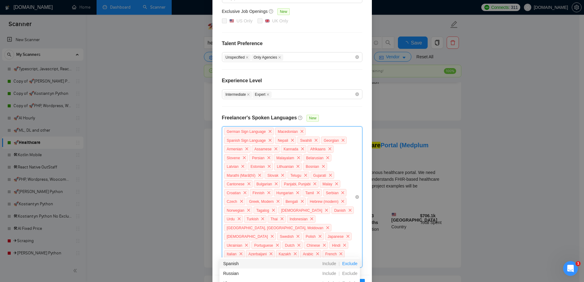
click at [348, 262] on span "Exclude" at bounding box center [349, 263] width 20 height 5
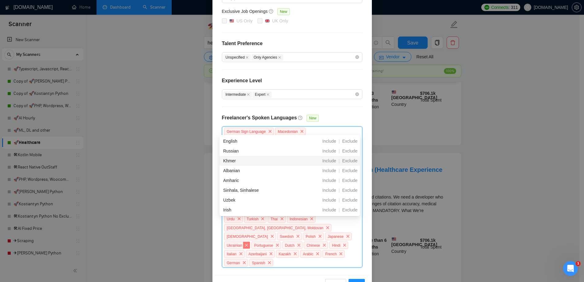
scroll to position [582, 0]
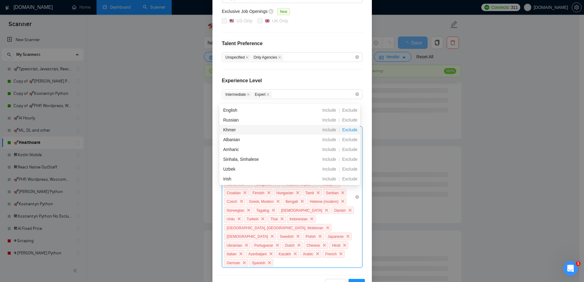
click at [349, 131] on span "Exclude" at bounding box center [349, 129] width 20 height 5
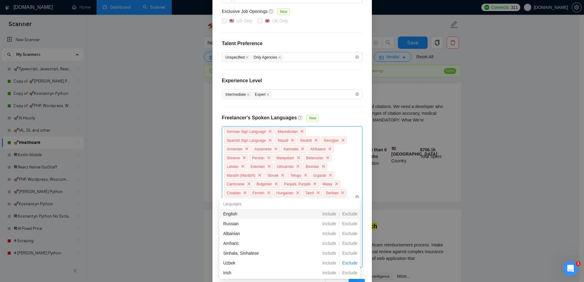
scroll to position [643, 0]
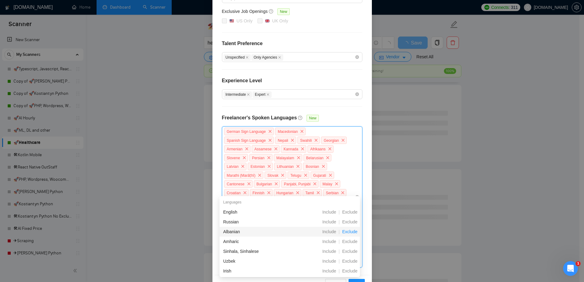
click at [354, 232] on span "Exclude" at bounding box center [349, 231] width 20 height 5
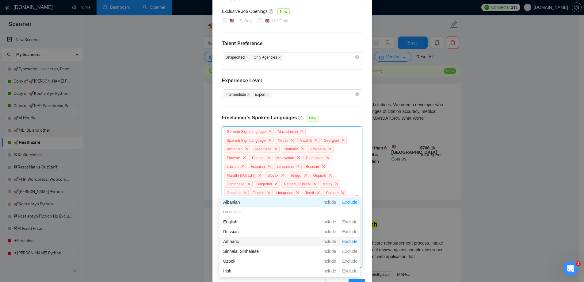
click at [352, 242] on span "Exclude" at bounding box center [349, 241] width 20 height 5
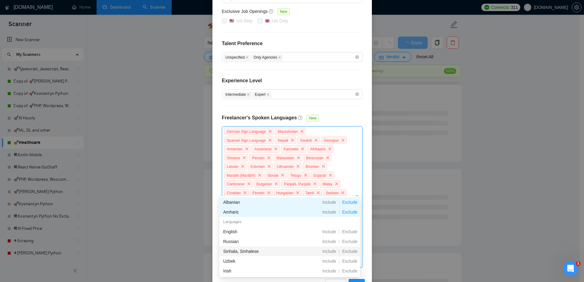
click at [350, 254] on div "Exclude" at bounding box center [349, 250] width 20 height 7
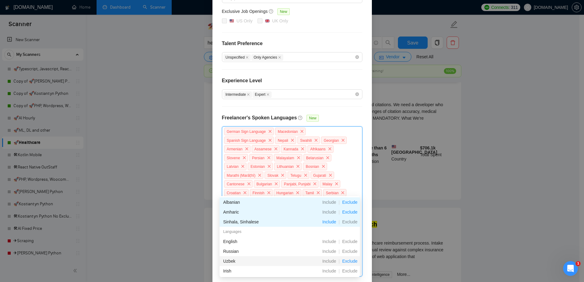
click at [352, 262] on span "Exclude" at bounding box center [349, 260] width 20 height 5
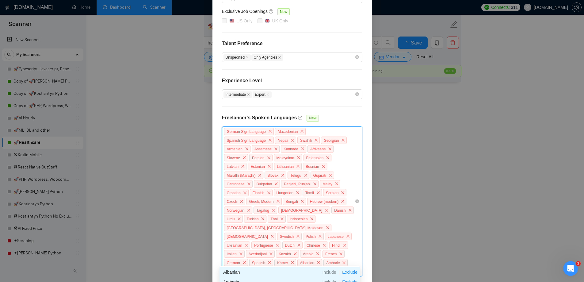
click at [263, 269] on icon "close" at bounding box center [261, 271] width 4 height 4
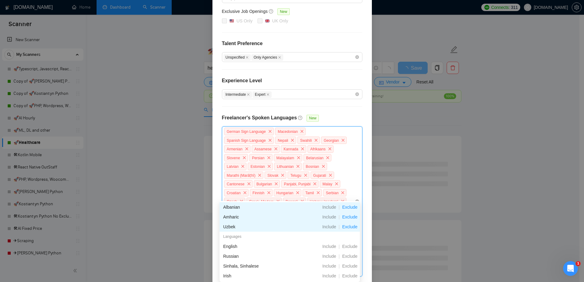
click at [353, 207] on span "Exclude" at bounding box center [349, 206] width 20 height 5
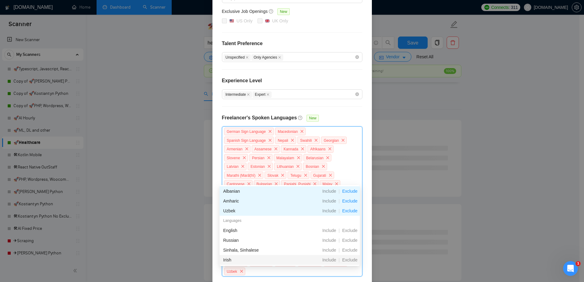
scroll to position [31, 0]
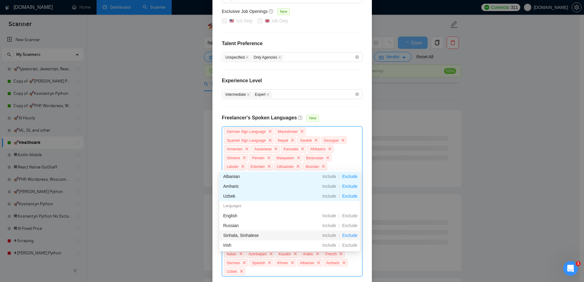
click at [351, 233] on span "Exclude" at bounding box center [349, 234] width 20 height 5
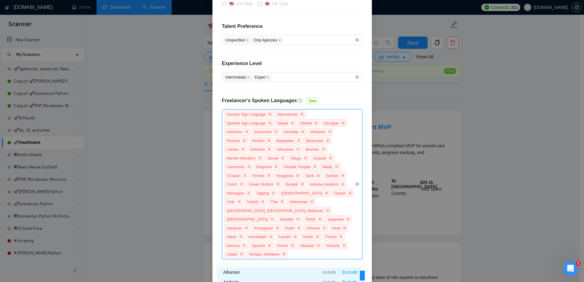
scroll to position [153, 0]
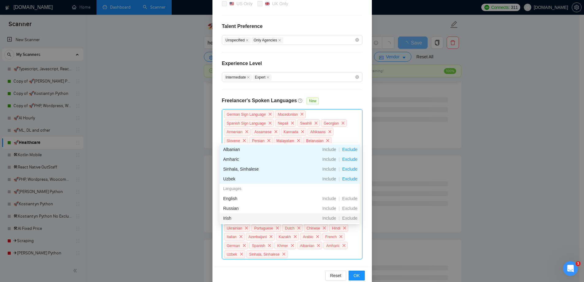
click at [352, 221] on div "Exclude" at bounding box center [349, 217] width 20 height 7
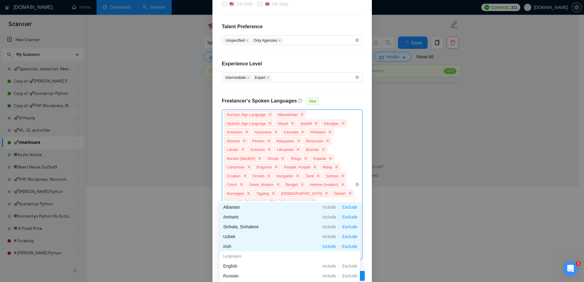
scroll to position [130, 0]
click at [350, 195] on div "German Sign Language Macedonian Spanish Sign Language Nepali Swahili Georgian A…" at bounding box center [288, 184] width 131 height 149
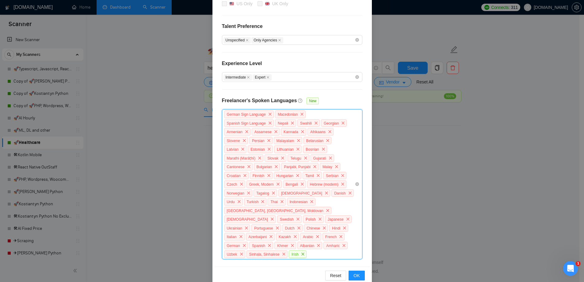
scroll to position [0, 0]
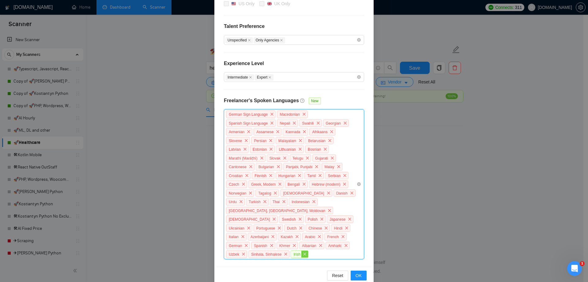
click at [301, 250] on span "close" at bounding box center [304, 253] width 7 height 7
click at [280, 244] on div "German Sign Language Macedonian Spanish Sign Language Nepali Swahili Georgian A…" at bounding box center [290, 184] width 131 height 149
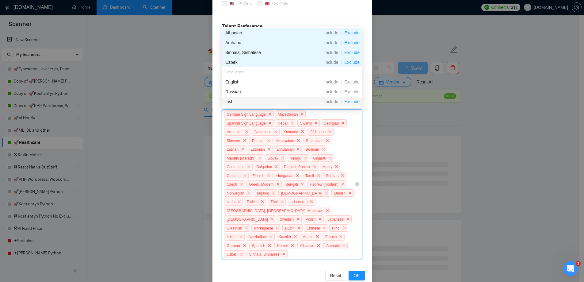
click at [350, 102] on span "Exclude" at bounding box center [352, 101] width 20 height 5
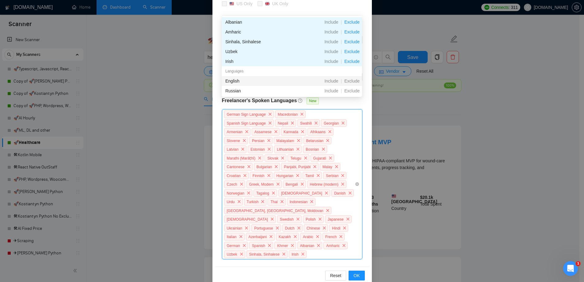
scroll to position [153, 0]
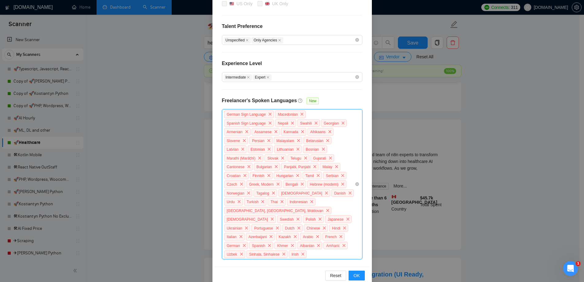
click at [296, 243] on div "German Sign Language Macedonian Spanish Sign Language Nepali Swahili Georgian A…" at bounding box center [288, 184] width 131 height 149
click at [248, 226] on icon "close" at bounding box center [246, 228] width 4 height 4
click at [267, 244] on div "German Sign Language Macedonian Spanish Sign Language Nepali Swahili Georgian A…" at bounding box center [288, 184] width 131 height 149
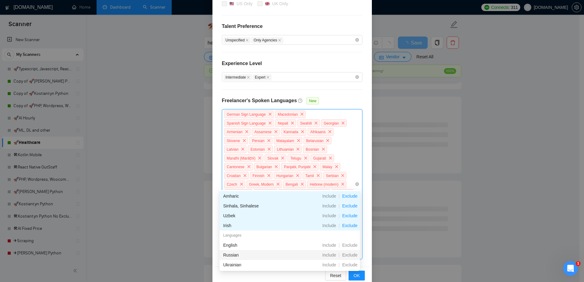
scroll to position [214, 0]
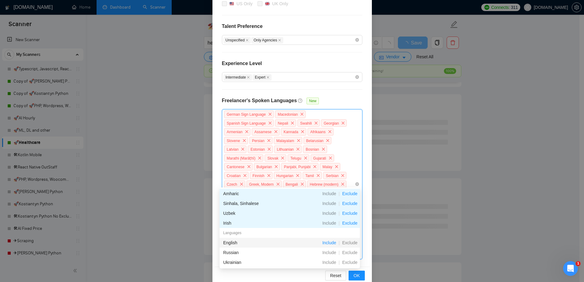
click at [332, 241] on span "Include" at bounding box center [328, 242] width 19 height 5
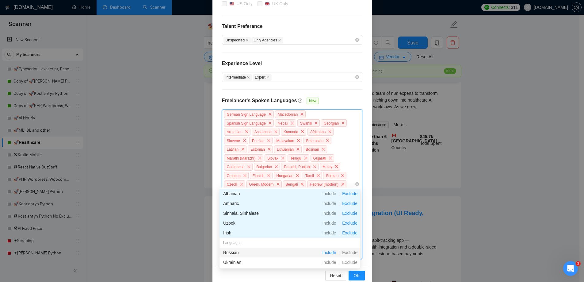
click at [328, 253] on span "Include" at bounding box center [328, 252] width 19 height 5
click at [331, 259] on span "Include" at bounding box center [328, 261] width 19 height 5
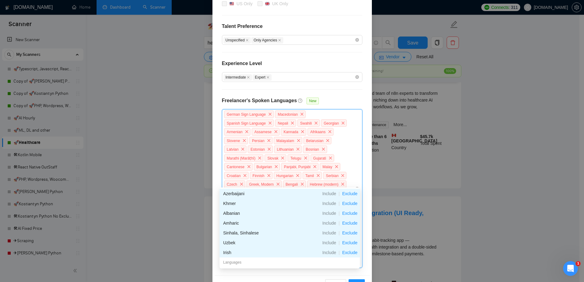
click at [336, 98] on div "Freelancer Location Any preffered locations Exclusive Job Openings New US Only …" at bounding box center [291, 116] width 155 height 318
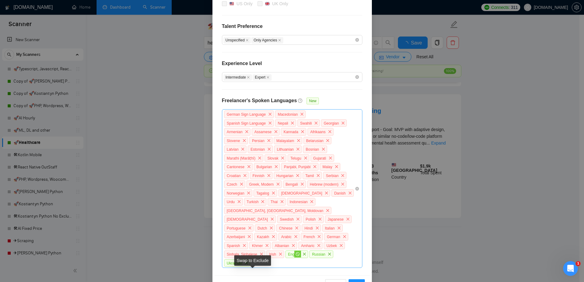
scroll to position [177, 0]
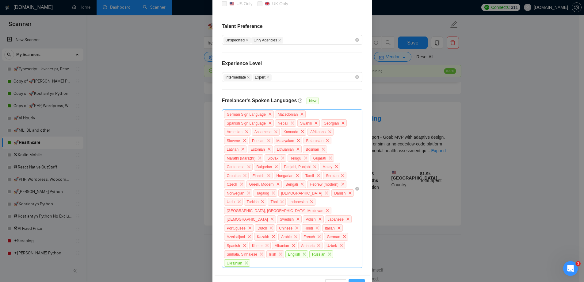
click at [353, 279] on button "OK" at bounding box center [356, 284] width 16 height 10
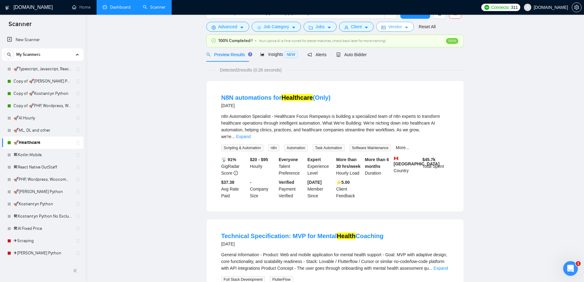
scroll to position [0, 0]
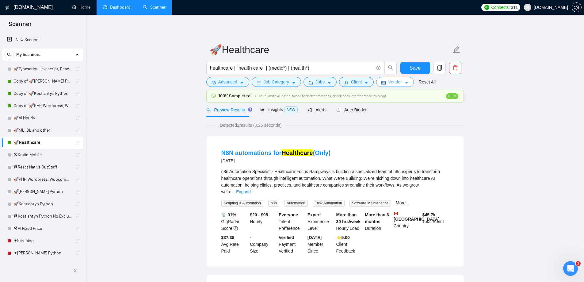
click at [393, 83] on span "Vendor" at bounding box center [394, 81] width 13 height 7
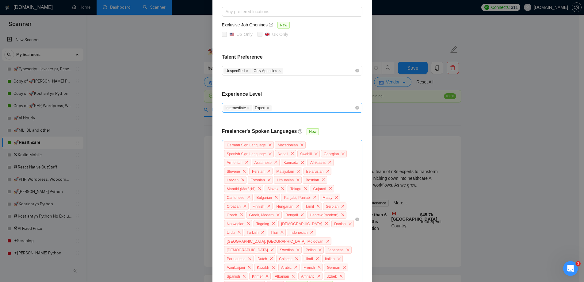
scroll to position [130, 0]
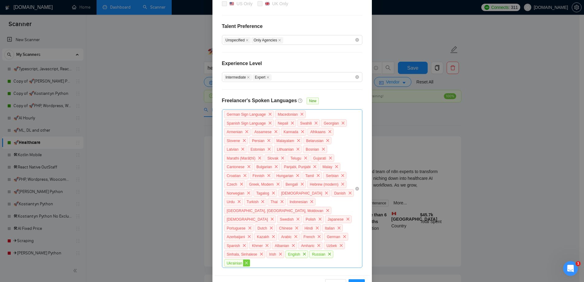
click at [248, 261] on icon "close" at bounding box center [246, 263] width 4 height 4
click at [328, 252] on icon "close" at bounding box center [329, 253] width 3 height 3
click at [302, 252] on icon "close" at bounding box center [304, 254] width 4 height 4
click at [354, 272] on span "OK" at bounding box center [356, 275] width 6 height 7
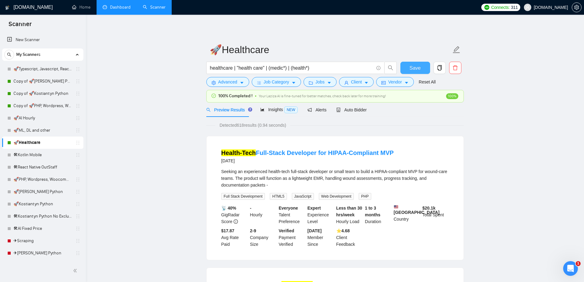
click at [415, 68] on span "Save" at bounding box center [414, 68] width 11 height 8
click at [40, 96] on link "Copy of 🚀Kostiantyn Python" at bounding box center [42, 93] width 58 height 12
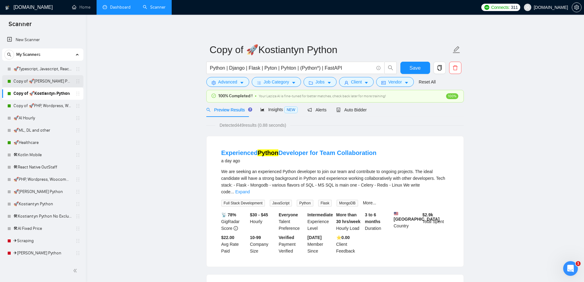
click at [44, 85] on link "Copy of 🚀[PERSON_NAME] Python" at bounding box center [42, 81] width 58 height 12
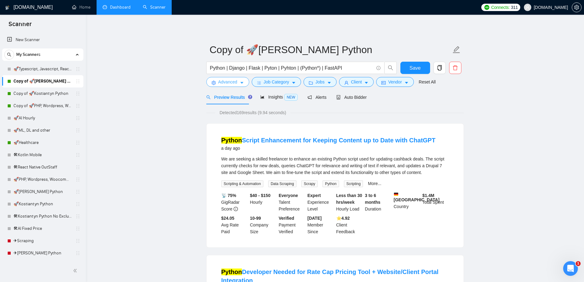
click at [244, 84] on button "Advanced" at bounding box center [227, 82] width 43 height 10
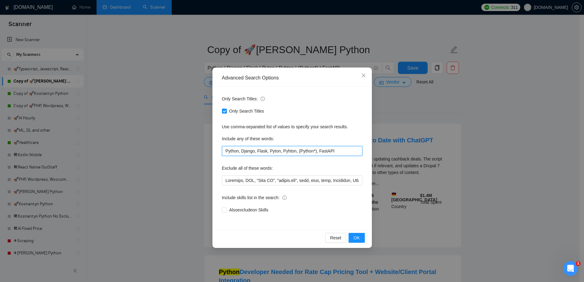
click at [335, 150] on input "Python, Django, Flask, Pyton, Pyhton, (Python*), FastAPI" at bounding box center [292, 151] width 140 height 10
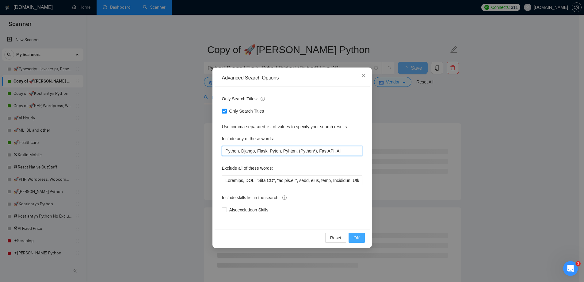
type input "Python, Django, Flask, Pyton, Pyhton, (Python*), FastAPI, AI"
click at [356, 239] on span "OK" at bounding box center [356, 237] width 6 height 7
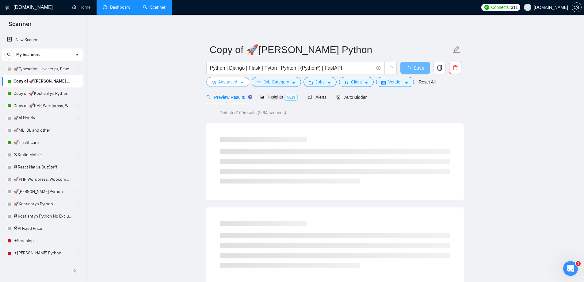
click at [242, 83] on icon "caret-down" at bounding box center [242, 83] width 4 height 4
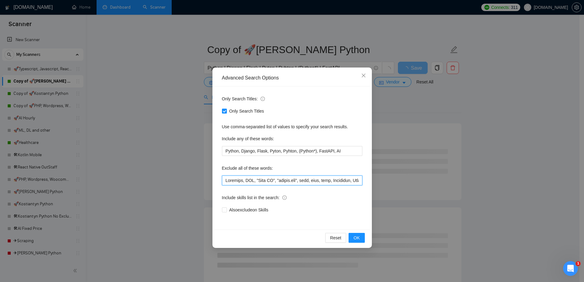
click at [260, 179] on input "text" at bounding box center [292, 180] width 140 height 10
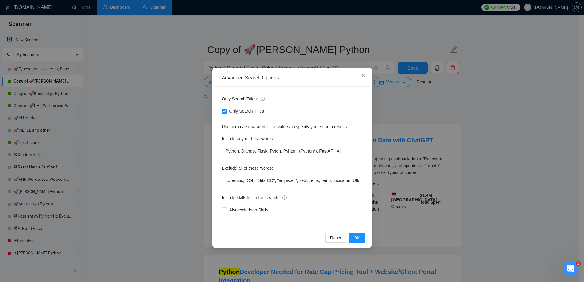
click at [169, 156] on div "Advanced Search Options Only Search Titles: Only Search Titles Use comma-separa…" at bounding box center [292, 141] width 584 height 282
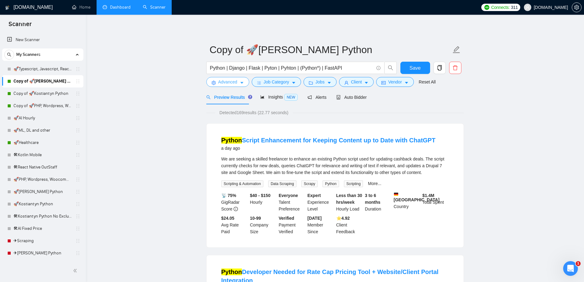
click at [238, 78] on button "Advanced" at bounding box center [227, 82] width 43 height 10
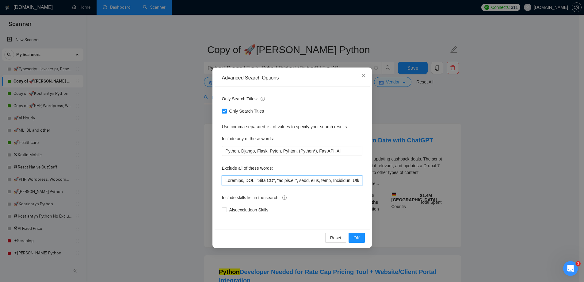
click at [318, 182] on input "text" at bounding box center [292, 180] width 140 height 10
drag, startPoint x: 318, startPoint y: 182, endPoint x: 446, endPoint y: 182, distance: 128.0
click at [446, 182] on div "Advanced Search Options Only Search Titles: Only Search Titles Use comma-separa…" at bounding box center [292, 141] width 584 height 282
click at [351, 183] on input "text" at bounding box center [292, 180] width 140 height 10
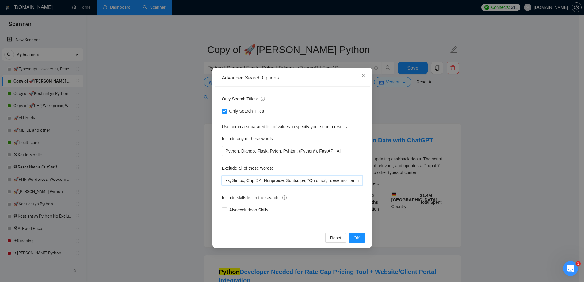
click at [348, 182] on input "text" at bounding box center [292, 180] width 140 height 10
click at [358, 182] on input "text" at bounding box center [292, 180] width 140 height 10
type input "Loremips, DOL, "Sita CO", "adipis.eli", sedd, eius, temp, Incididun, Utla, Etdo…"
click at [352, 238] on button "OK" at bounding box center [356, 237] width 16 height 10
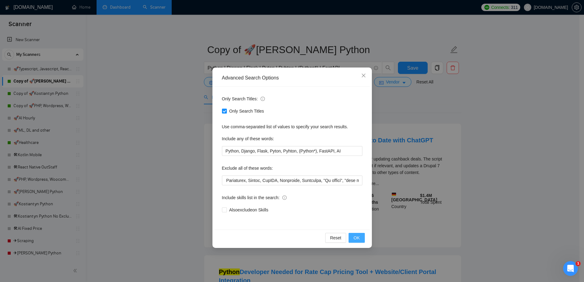
scroll to position [0, 0]
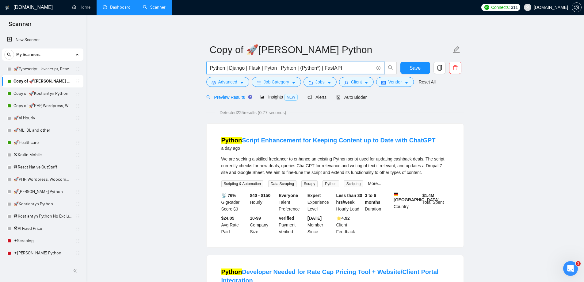
click at [346, 66] on input "Python | Django | Flask | Pyton | Pyhton | (Python*) | FastAPI" at bounding box center [292, 68] width 164 height 8
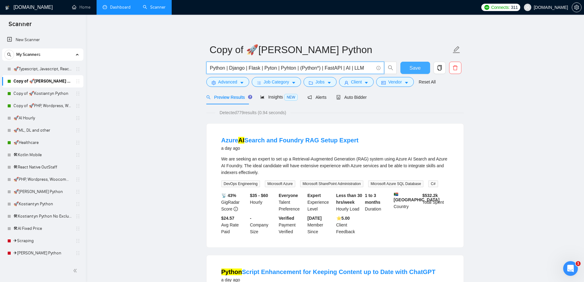
type input "Python | Django | Flask | Pyton | Pyhton | (Python*) | FastAPI | AI | LLM"
click at [406, 69] on button "Save" at bounding box center [415, 68] width 30 height 12
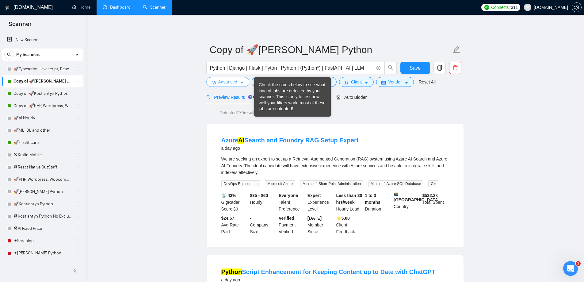
click at [242, 85] on icon "caret-down" at bounding box center [242, 83] width 4 height 4
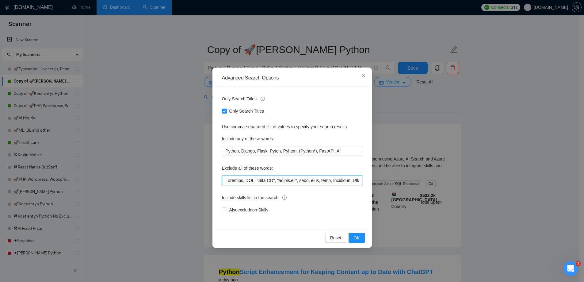
click at [225, 177] on input "text" at bounding box center [292, 180] width 140 height 10
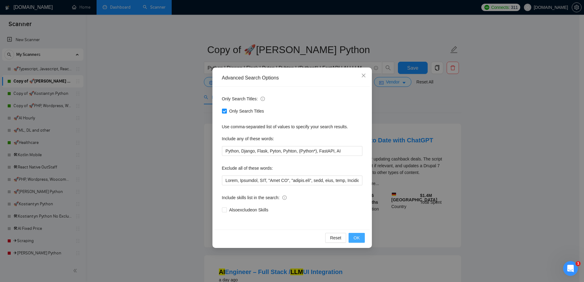
click at [353, 236] on span "OK" at bounding box center [356, 237] width 6 height 7
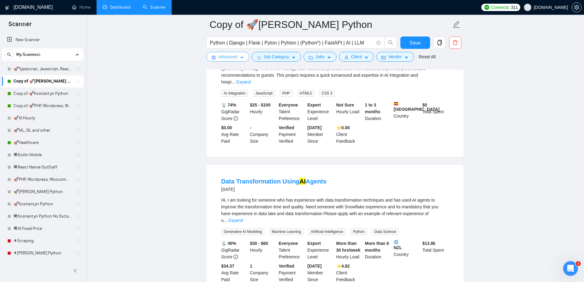
scroll to position [1193, 0]
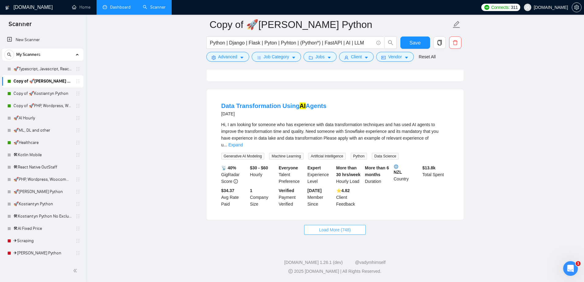
click at [342, 227] on span "Load More (748)" at bounding box center [335, 229] width 32 height 7
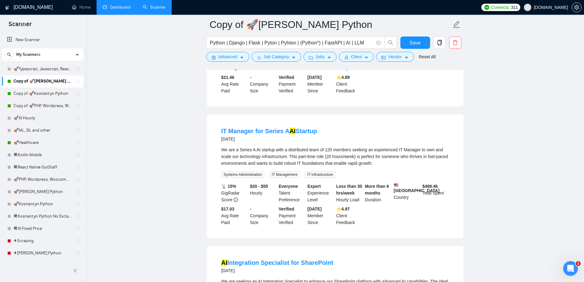
scroll to position [2020, 0]
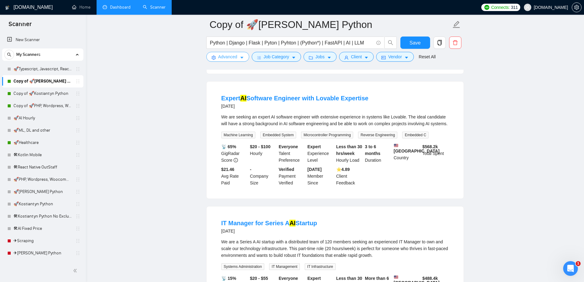
click at [240, 58] on icon "caret-down" at bounding box center [241, 58] width 3 height 2
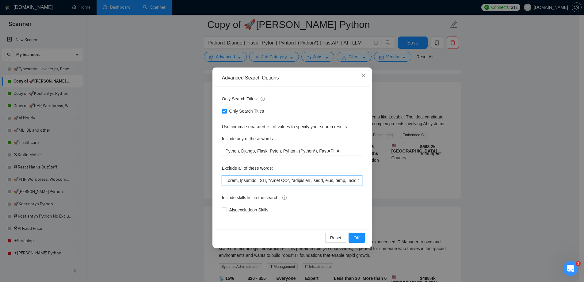
click at [223, 182] on input "text" at bounding box center [292, 180] width 140 height 10
type input "Loremi, Dolor, Sitametc, ADI, "Elit SE", "doeius.tem", inci, utla, etdo, Magnaa…"
click at [354, 236] on span "OK" at bounding box center [356, 237] width 6 height 7
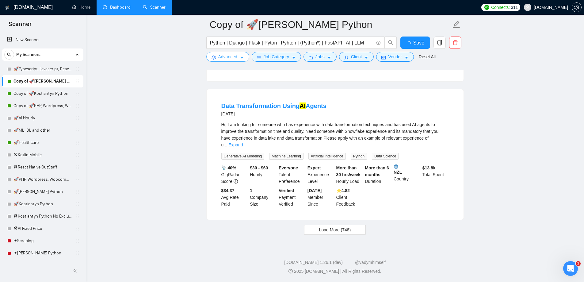
scroll to position [1193, 0]
click at [327, 227] on span "Load More (748)" at bounding box center [335, 229] width 32 height 7
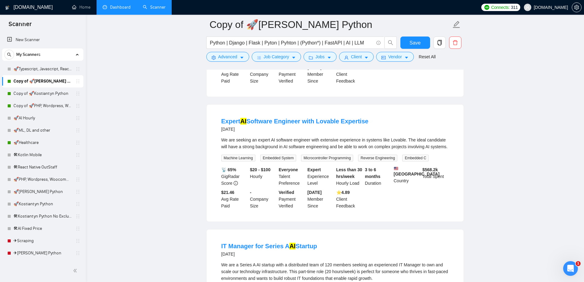
scroll to position [1928, 0]
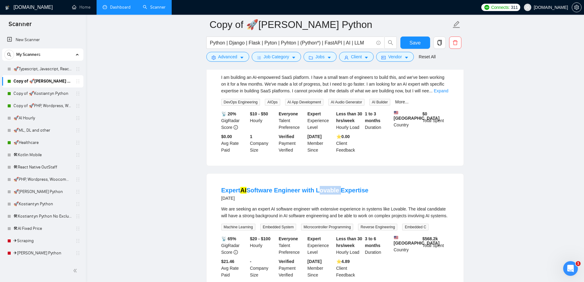
drag, startPoint x: 315, startPoint y: 175, endPoint x: 335, endPoint y: 178, distance: 20.5
click at [335, 181] on li "Expert AI Software Engineer with Lovable Expertise [DATE] We are seeking an exp…" at bounding box center [335, 232] width 242 height 102
copy link "Lovable"
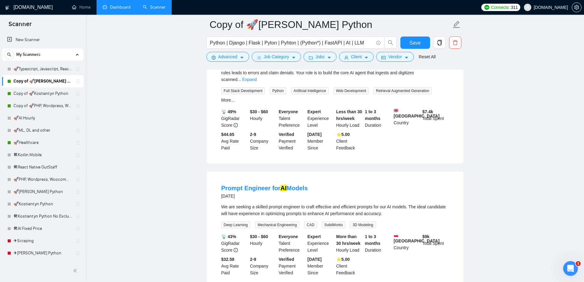
scroll to position [2536, 0]
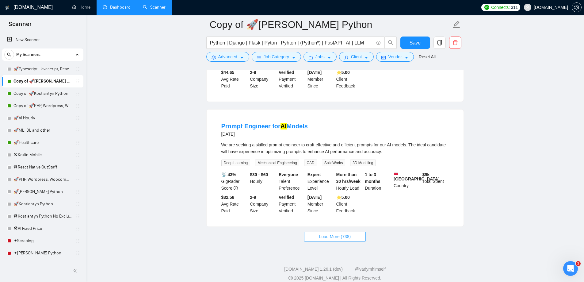
click at [329, 233] on span "Load More (738)" at bounding box center [335, 236] width 32 height 7
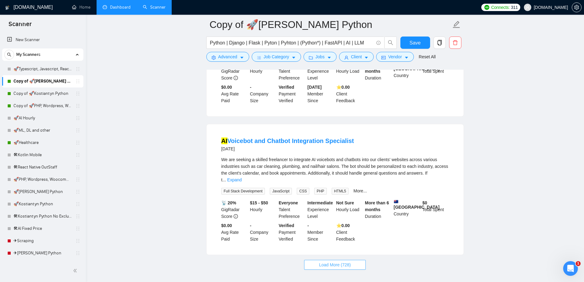
scroll to position [3862, 0]
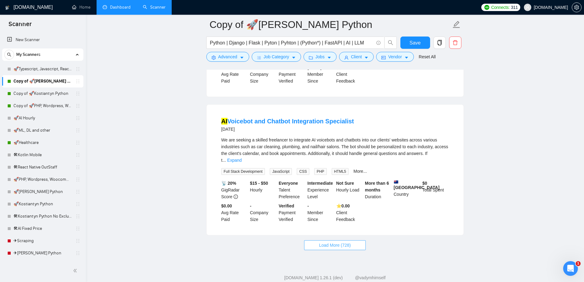
click at [345, 241] on span "Load More (728)" at bounding box center [335, 244] width 32 height 7
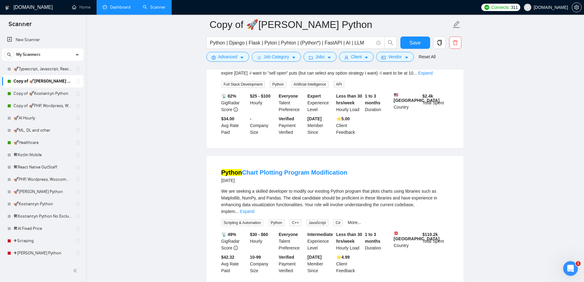
scroll to position [5193, 0]
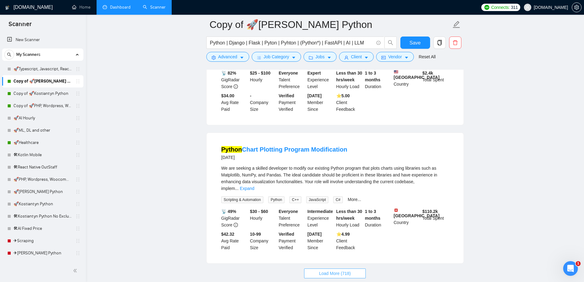
click at [338, 268] on button "Load More (718)" at bounding box center [335, 273] width 62 height 10
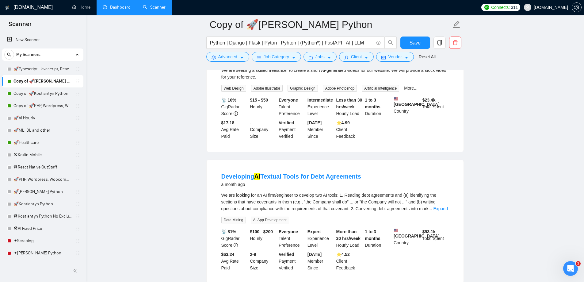
scroll to position [6501, 0]
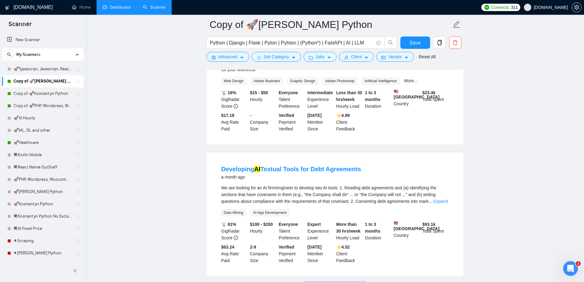
click at [333, 281] on span "Load More (708)" at bounding box center [335, 285] width 32 height 7
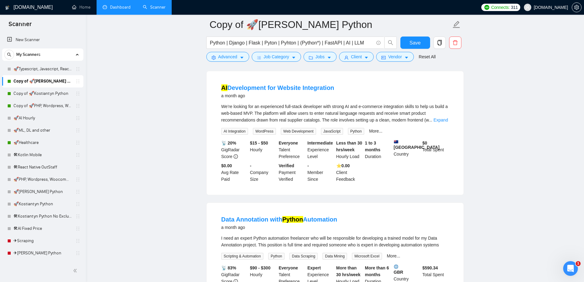
scroll to position [7824, 0]
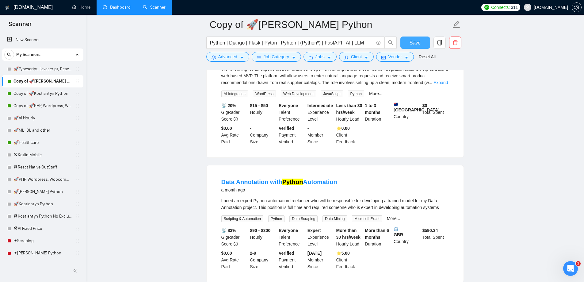
click at [416, 43] on span "Save" at bounding box center [414, 43] width 11 height 8
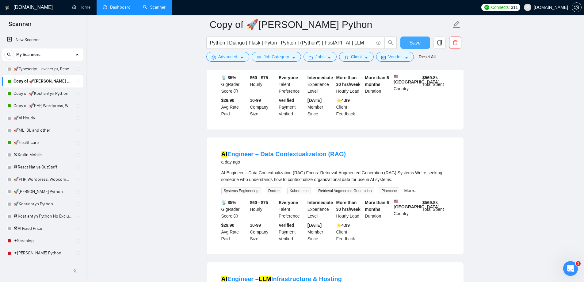
scroll to position [0, 0]
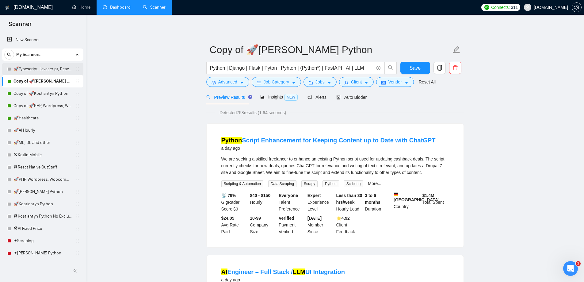
click at [52, 71] on link "🚀Typescript, Javascript, React OutStaff" at bounding box center [42, 69] width 58 height 12
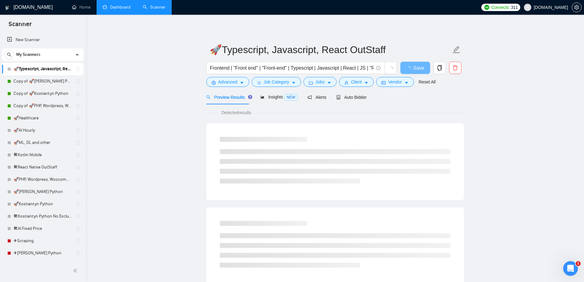
click at [117, 5] on link "Dashboard" at bounding box center [117, 7] width 28 height 5
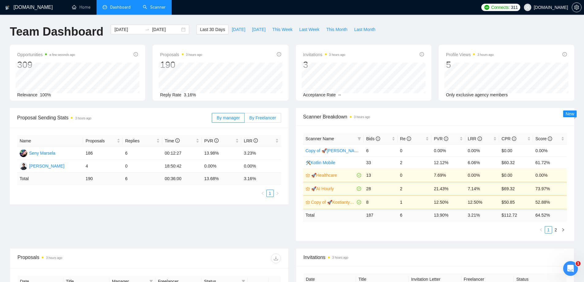
click at [251, 117] on span "By Freelancer" at bounding box center [262, 117] width 27 height 5
click at [244, 119] on input "By Freelancer" at bounding box center [244, 119] width 0 height 0
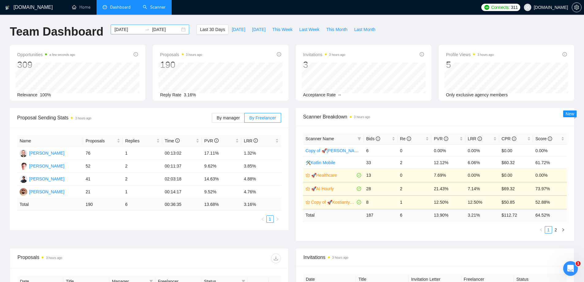
click at [142, 32] on div "[DATE] [DATE]" at bounding box center [150, 30] width 78 height 10
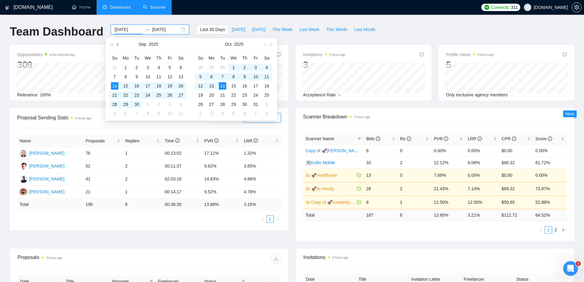
click at [119, 45] on button "button" at bounding box center [118, 44] width 7 height 12
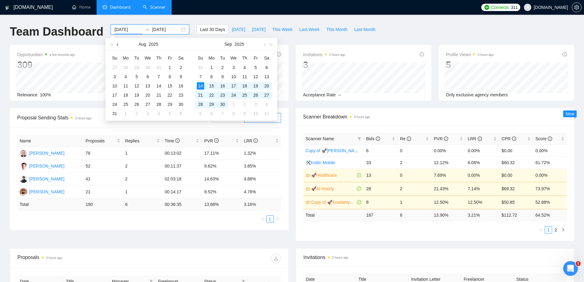
click at [119, 45] on button "button" at bounding box center [118, 44] width 7 height 12
type input "[DATE]"
click at [138, 69] on div "1" at bounding box center [136, 67] width 7 height 7
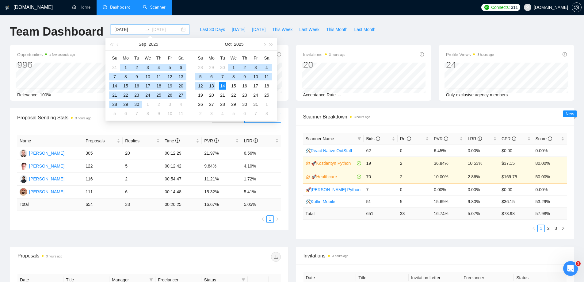
type input "[DATE]"
click at [223, 86] on div "14" at bounding box center [222, 85] width 7 height 7
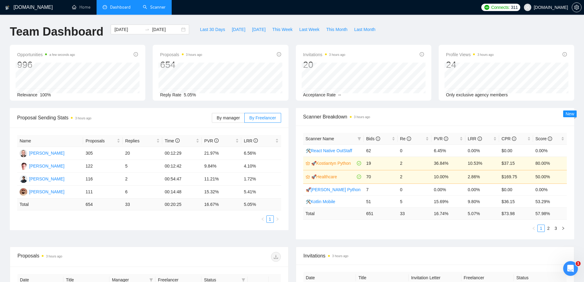
click at [151, 6] on link "Scanner" at bounding box center [154, 7] width 23 height 5
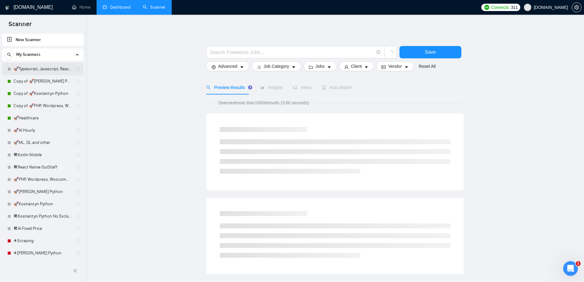
click at [50, 71] on link "🚀Typescript, Javascript, React OutStaff" at bounding box center [42, 69] width 58 height 12
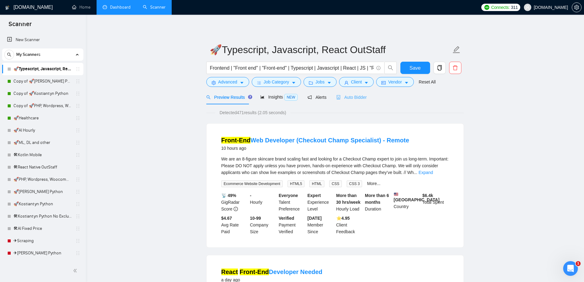
click at [343, 101] on div "Auto Bidder" at bounding box center [351, 97] width 30 height 14
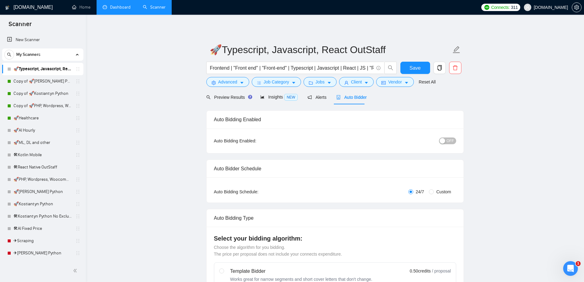
click at [446, 141] on button "OFF" at bounding box center [447, 140] width 17 height 7
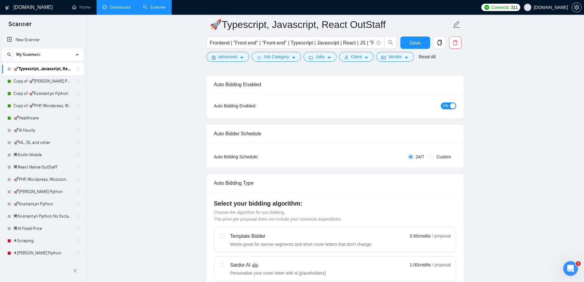
scroll to position [123, 0]
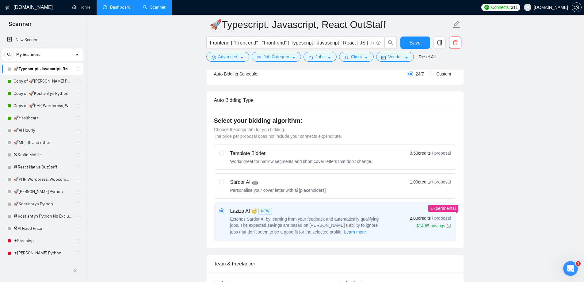
click at [233, 187] on div "Personalise your cover letter with ai [placeholders]" at bounding box center [278, 190] width 96 height 6
click at [223, 183] on input "radio" at bounding box center [221, 181] width 4 height 4
radio input "true"
radio input "false"
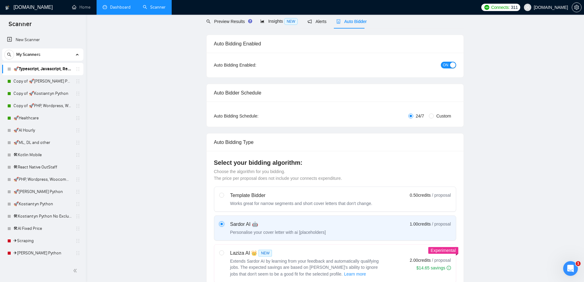
scroll to position [0, 0]
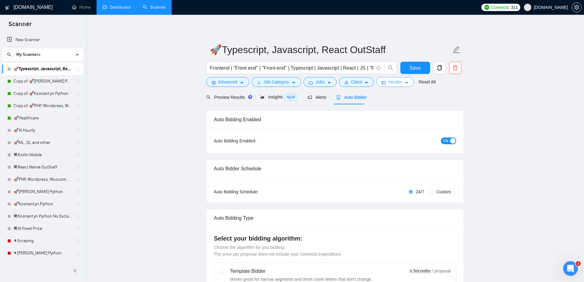
click at [381, 81] on icon "idcard" at bounding box center [383, 83] width 4 height 4
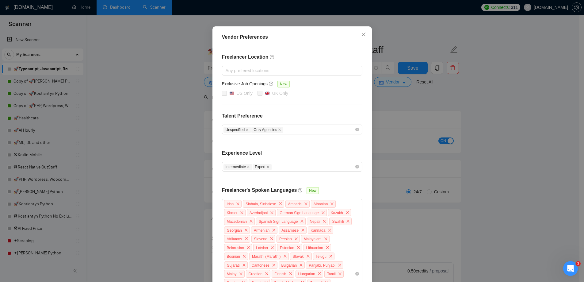
scroll to position [123, 0]
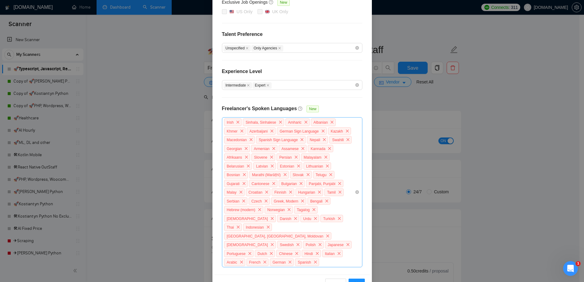
click at [270, 252] on div "Irish Sinhala, Sinhalese Amharic Albanian Khmer Azerbaijani German Sign Languag…" at bounding box center [288, 192] width 131 height 149
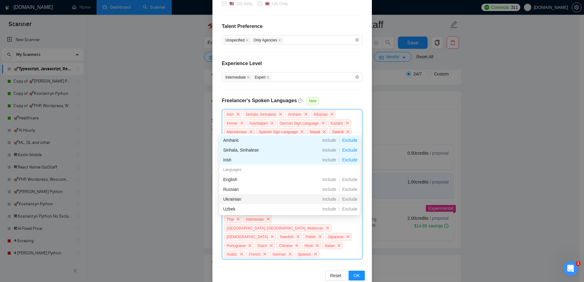
scroll to position [184, 0]
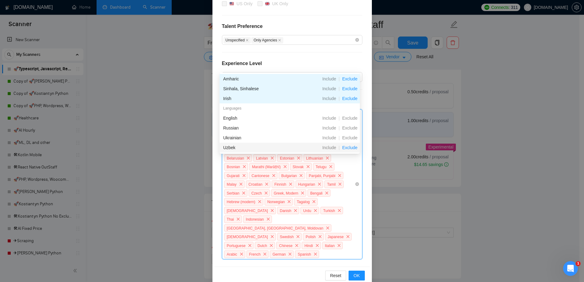
click at [346, 147] on span "Exclude" at bounding box center [349, 147] width 20 height 5
click at [306, 245] on div "Irish Sinhala, Sinhalese Amharic Albanian Khmer Azerbaijani German Sign Languag…" at bounding box center [288, 184] width 131 height 149
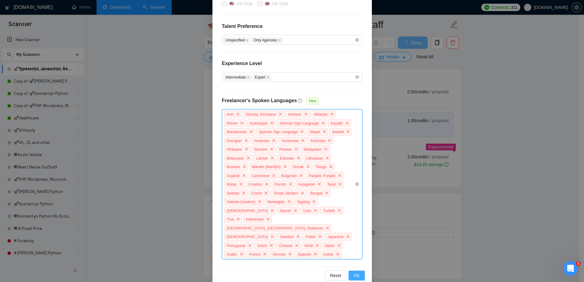
click at [356, 272] on span "OK" at bounding box center [356, 275] width 6 height 7
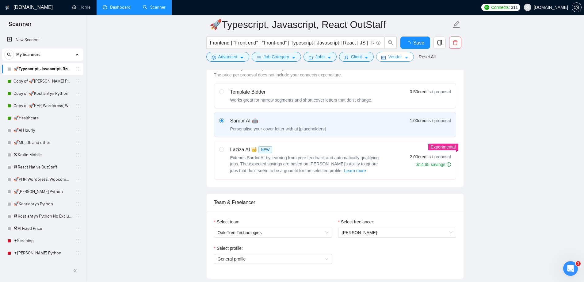
scroll to position [0, 0]
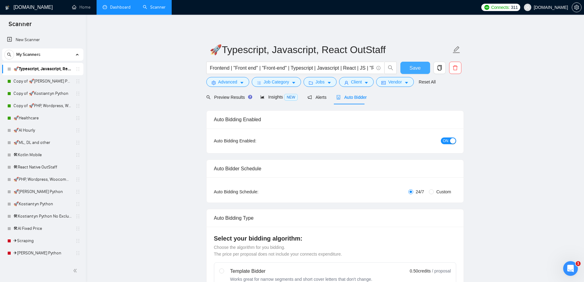
click at [415, 68] on span "Save" at bounding box center [414, 68] width 11 height 8
click at [38, 84] on link "Copy of 🚀[PERSON_NAME] Python" at bounding box center [42, 81] width 58 height 12
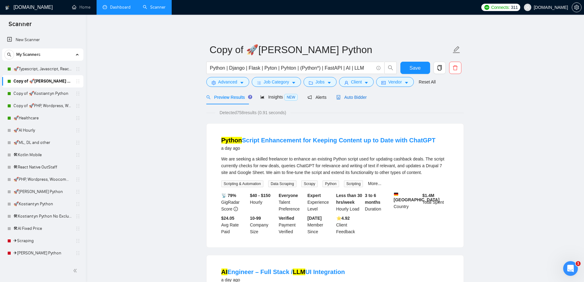
click at [346, 99] on span "Auto Bidder" at bounding box center [351, 97] width 30 height 5
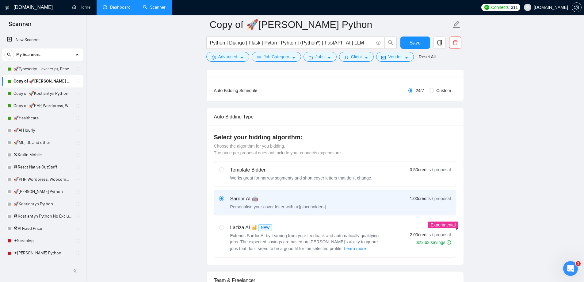
scroll to position [61, 0]
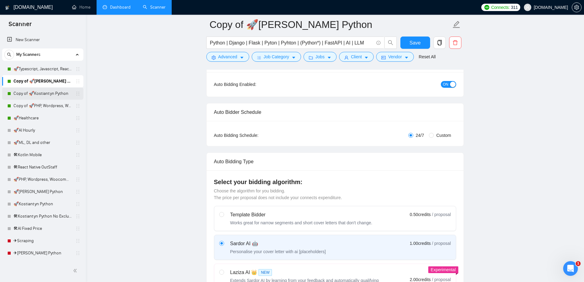
click at [31, 91] on link "Copy of 🚀Kostiantyn Python" at bounding box center [42, 93] width 58 height 12
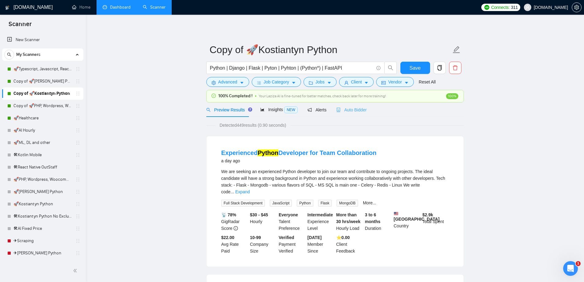
click at [340, 115] on div "Auto Bidder" at bounding box center [351, 109] width 30 height 14
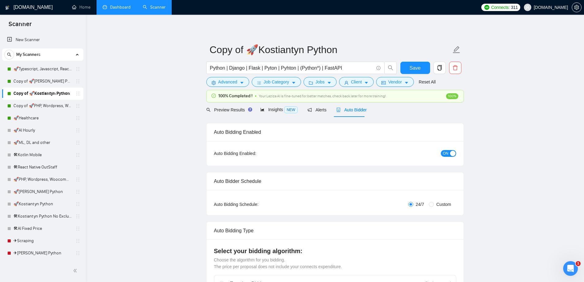
scroll to position [153, 0]
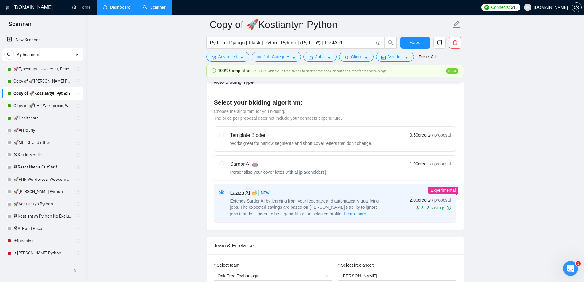
click at [362, 167] on div "Sardor AI 🤖 Personalise your cover letter with ai [placeholders] 1.00 credits /…" at bounding box center [335, 167] width 232 height 15
click at [223, 165] on input "radio" at bounding box center [221, 163] width 4 height 4
radio input "true"
radio input "false"
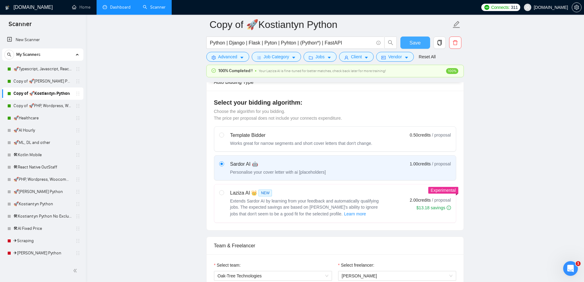
click at [419, 42] on span "Save" at bounding box center [414, 43] width 11 height 8
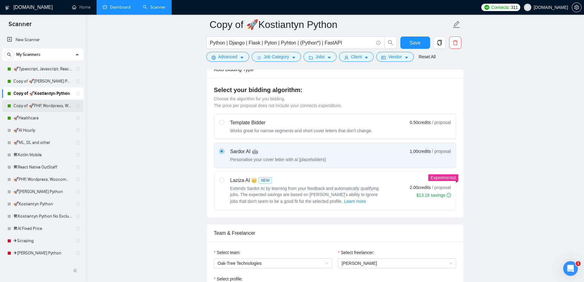
click at [44, 104] on link "Copy of 🚀PHP, Wordpress, Woocommerce" at bounding box center [42, 106] width 58 height 12
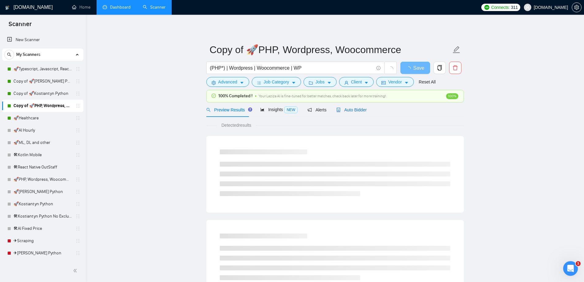
click at [356, 111] on span "Auto Bidder" at bounding box center [351, 109] width 30 height 5
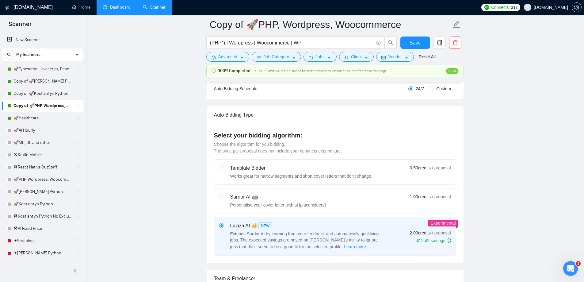
scroll to position [214, 0]
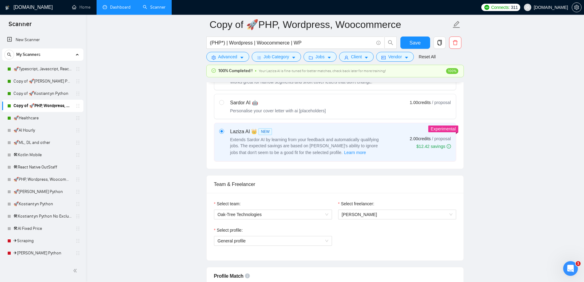
click at [292, 110] on div "Personalise your cover letter with ai [placeholders]" at bounding box center [278, 111] width 96 height 6
click at [223, 104] on input "radio" at bounding box center [221, 102] width 4 height 4
radio input "true"
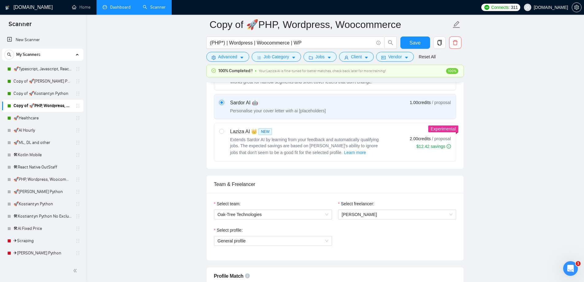
radio input "false"
click at [414, 47] on div "Reset all filters" at bounding box center [424, 45] width 33 height 10
click at [408, 44] on button "Save" at bounding box center [415, 42] width 30 height 12
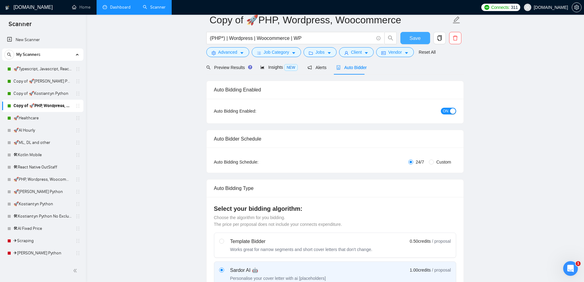
scroll to position [0, 0]
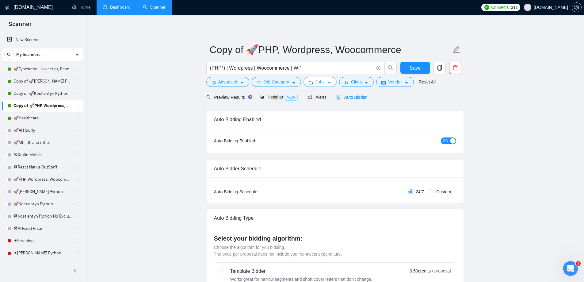
click at [316, 82] on span "Jobs" at bounding box center [319, 81] width 9 height 7
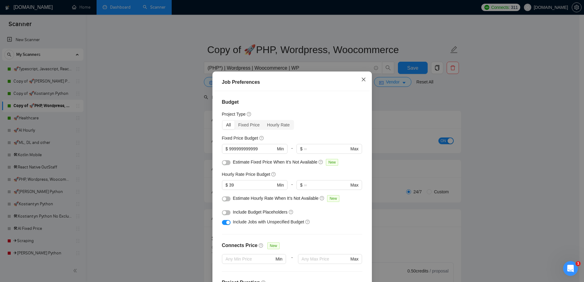
click at [361, 77] on icon "close" at bounding box center [363, 79] width 5 height 5
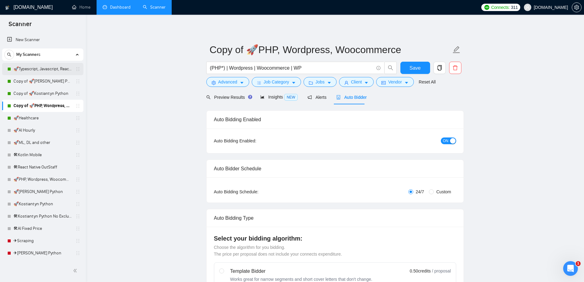
click at [44, 72] on link "🚀Typescript, Javascript, React OutStaff" at bounding box center [42, 69] width 58 height 12
